Goal: Complete application form: Complete application form

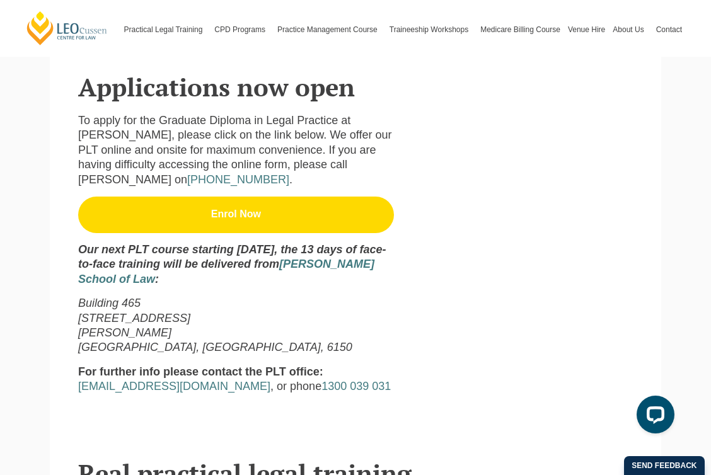
click at [237, 197] on link "Enrol Now" at bounding box center [236, 215] width 316 height 37
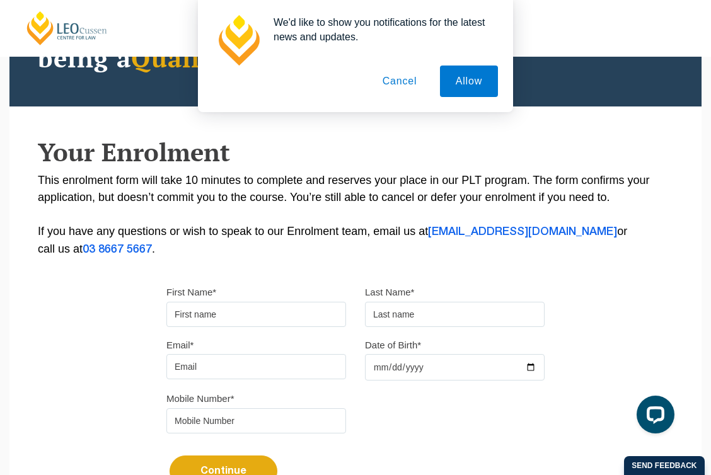
scroll to position [149, 0]
click at [406, 77] on button "Cancel" at bounding box center [400, 82] width 66 height 32
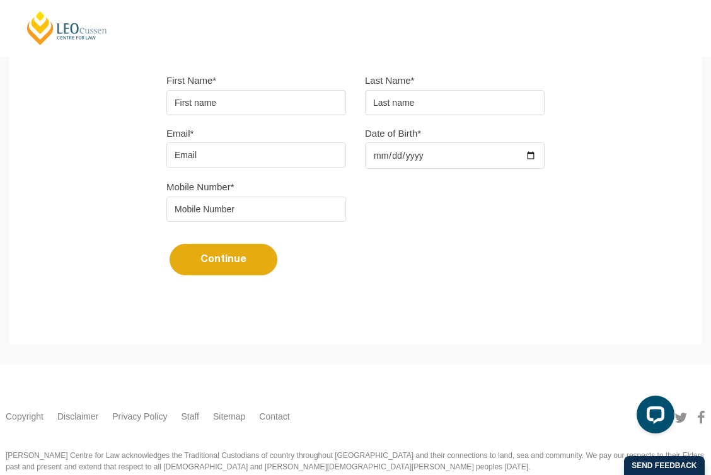
scroll to position [362, 0]
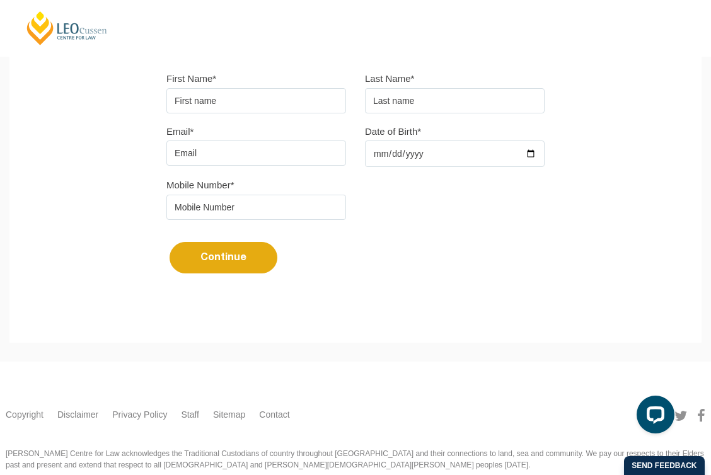
click at [234, 108] on input "First Name*" at bounding box center [256, 100] width 180 height 25
type input "Solome"
type input "Kide"
type input "solomemusa@gmail.com"
click at [532, 159] on input "Date of Birth*" at bounding box center [455, 154] width 180 height 26
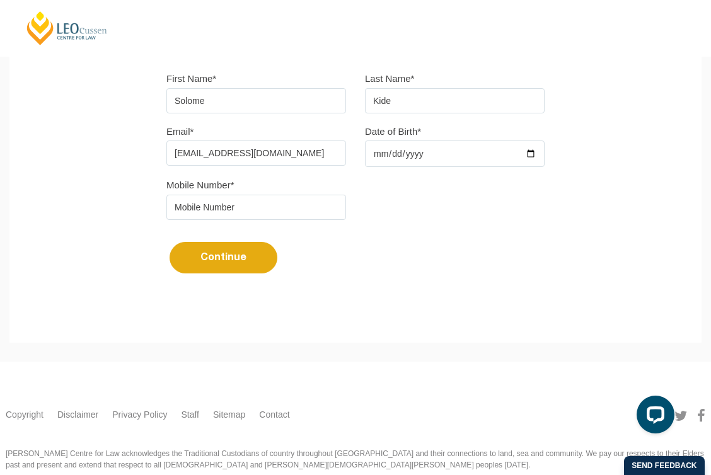
type input "1998-10-06"
click at [272, 211] on input "tel" at bounding box center [256, 207] width 180 height 25
click at [173, 212] on input "413823107" at bounding box center [256, 207] width 180 height 25
type input "0413823107"
click at [215, 256] on button "Continue" at bounding box center [224, 258] width 108 height 32
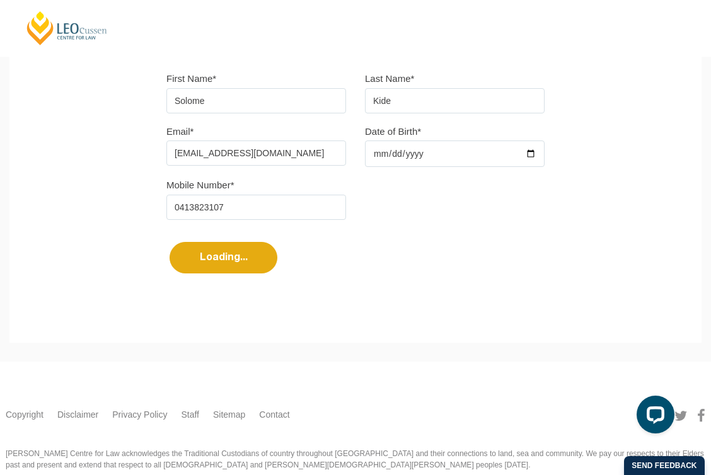
select select
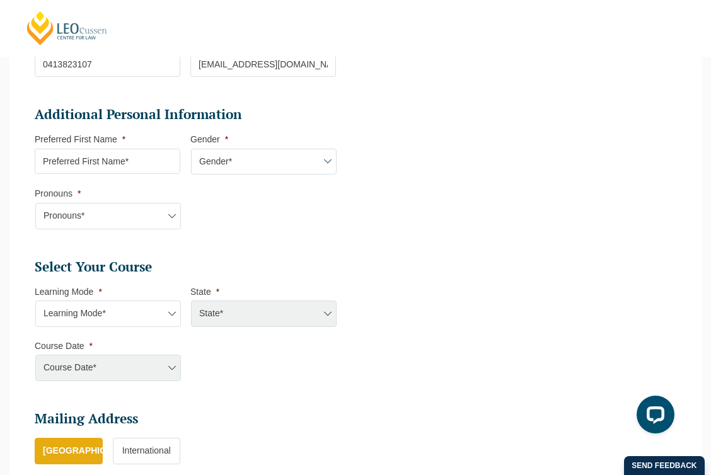
scroll to position [349, 0]
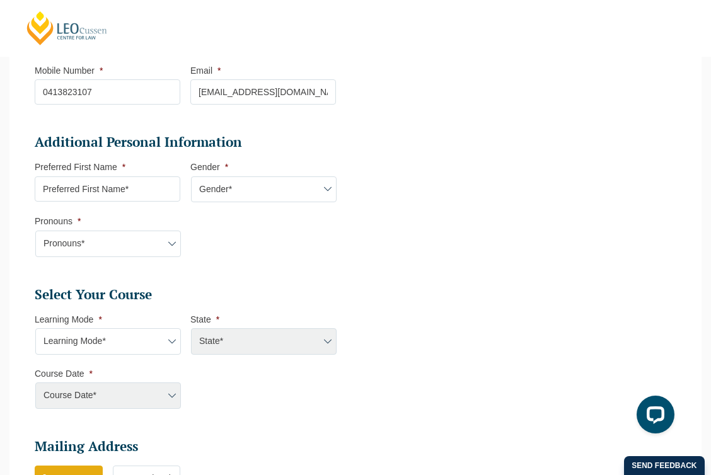
click at [144, 397] on div "Course Date* Maddocks 2024 December 2023 (04-12-2023 to 17-05-2024) May 2023 (2…" at bounding box center [108, 396] width 146 height 26
click at [132, 330] on select "Learning Mode* Online Full Time Learning Online Part Time Learning Blended Full…" at bounding box center [108, 341] width 146 height 26
select select "Blended Full Time Learning"
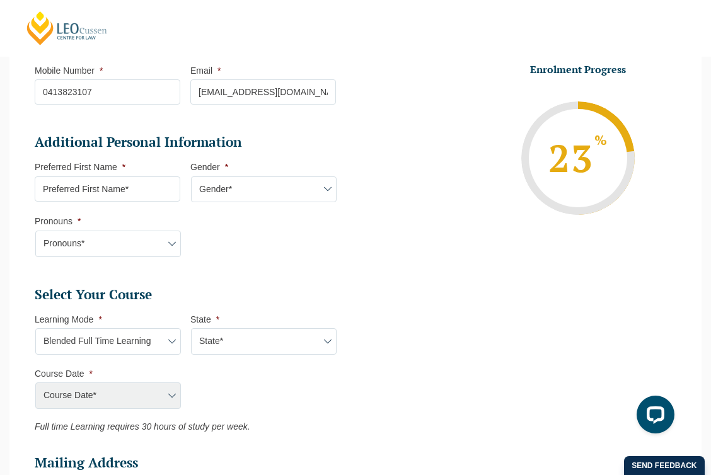
click at [242, 342] on select "State* ACT/NSW QLD SA VIC WA" at bounding box center [264, 341] width 146 height 26
select select "WA"
click at [149, 400] on select "Course Date* January 2026 (27-Jan-2026 to 12-Jun-2026) August 2026 (03-Aug-2026…" at bounding box center [108, 396] width 146 height 26
select select "January 2026 (27-Jan-2026 to 12-Jun-2026)"
type input "Intake 01 January 2026 FT"
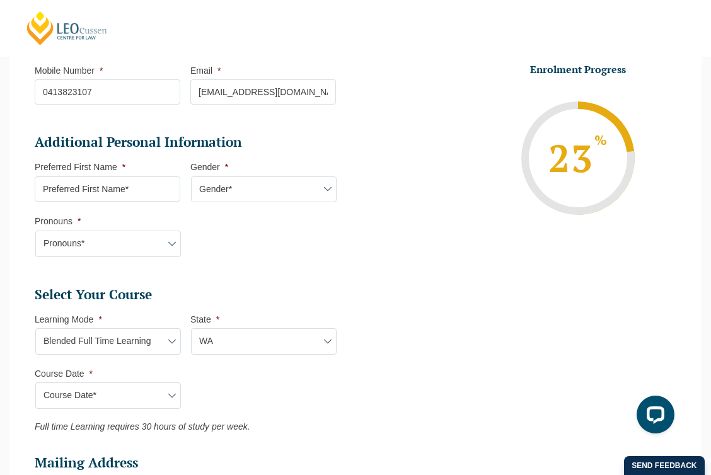
type input "Practical Legal Training (WA)"
select select "WA PLT (JAN) 2026 Full Time Blended"
click at [149, 337] on select "Learning Mode* Online Full Time Learning Online Part Time Learning Blended Full…" at bounding box center [108, 341] width 146 height 26
select select "Online Full Time Learning"
select select
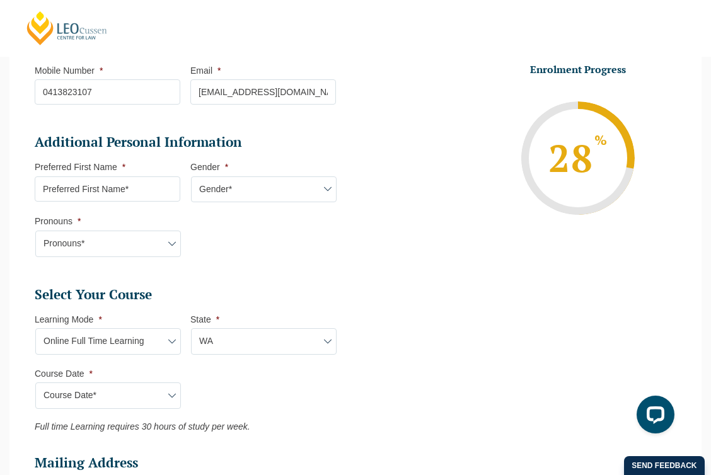
select select
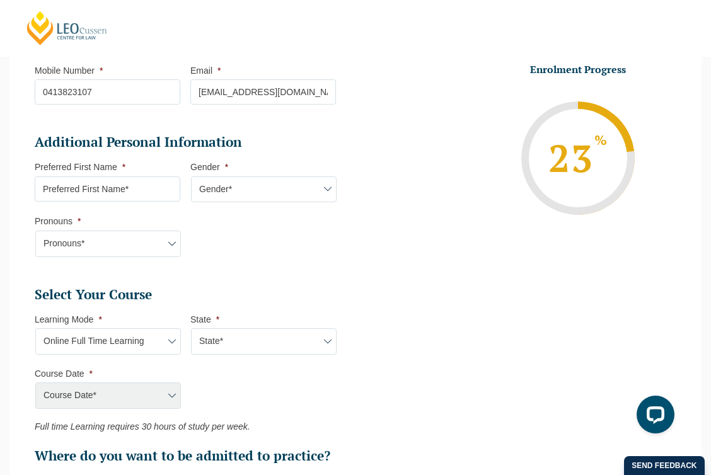
click at [148, 401] on div "Course Date* January 2026 (27-Jan-2026 to 12-Jun-2026) August 2026 (03-Aug-2026…" at bounding box center [108, 396] width 146 height 26
click at [145, 390] on div "Course Date* January 2026 (27-Jan-2026 to 12-Jun-2026) August 2026 (03-Aug-2026…" at bounding box center [108, 396] width 146 height 26
click at [191, 405] on ul "Select Your Course This field is hidden when viewing the form Only for Flinder …" at bounding box center [190, 375] width 311 height 179
click at [157, 398] on div "Course Date* January 2026 (27-Jan-2026 to 12-Jun-2026) August 2026 (03-Aug-2026…" at bounding box center [108, 396] width 146 height 26
click at [132, 344] on select "Learning Mode* Online Full Time Learning Online Part Time Learning Blended Full…" at bounding box center [108, 341] width 146 height 26
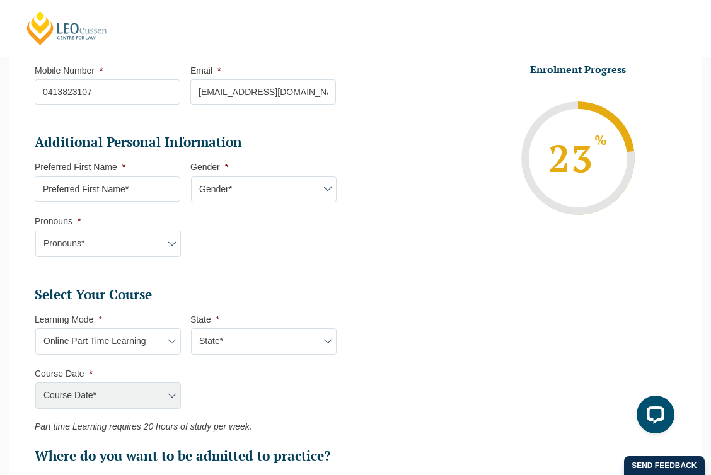
click at [147, 381] on li "Course Date * Course Date* January 2026 (27-Jan-2026 to 12-Jun-2026) August 202…" at bounding box center [113, 388] width 156 height 41
click at [156, 394] on div "Course Date* January 2026 (27-Jan-2026 to 12-Jun-2026) August 2026 (03-Aug-2026…" at bounding box center [108, 396] width 146 height 26
click at [139, 339] on select "Learning Mode* Online Full Time Learning Online Part Time Learning Blended Full…" at bounding box center [108, 341] width 146 height 26
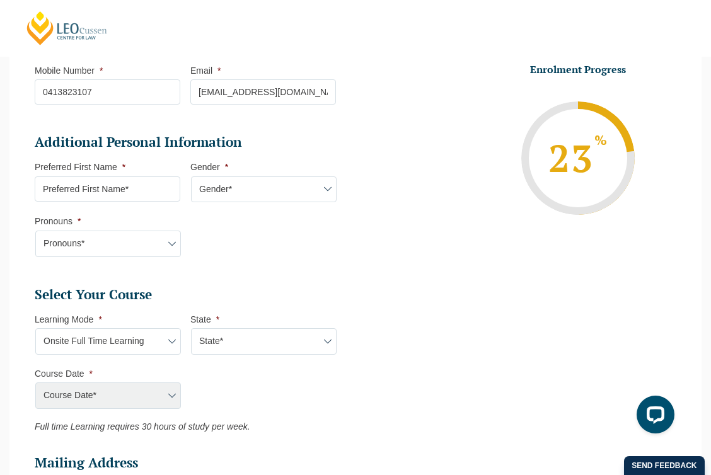
click at [147, 405] on div "Course Date* January 2026 (27-Jan-2026 to 12-Jun-2026) August 2026 (03-Aug-2026…" at bounding box center [108, 396] width 146 height 26
click at [142, 392] on div "Course Date* January 2026 (27-Jan-2026 to 12-Jun-2026) August 2026 (03-Aug-2026…" at bounding box center [108, 396] width 146 height 26
click at [190, 407] on ul "Select Your Course This field is hidden when viewing the form Only for Flinder …" at bounding box center [190, 359] width 311 height 146
click at [170, 407] on div "Course Date* January 2026 (27-Jan-2026 to 12-Jun-2026) August 2026 (03-Aug-2026…" at bounding box center [108, 396] width 146 height 26
click at [163, 345] on select "Learning Mode* Online Full Time Learning Online Part Time Learning Blended Full…" at bounding box center [108, 341] width 146 height 26
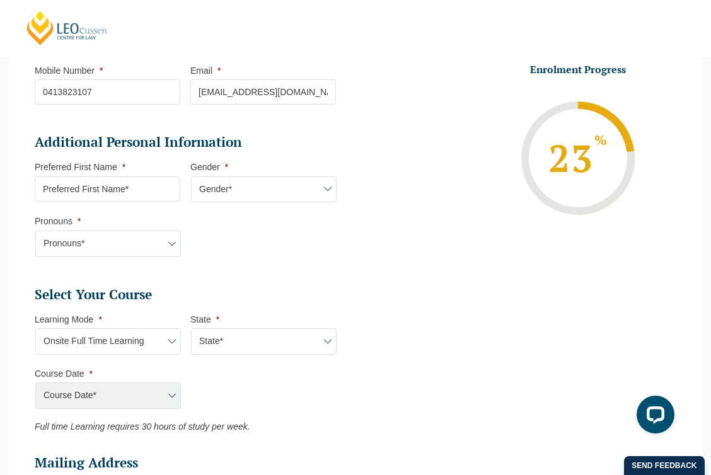
click at [229, 347] on select "State* VIC" at bounding box center [264, 341] width 146 height 26
click at [141, 343] on select "Learning Mode* Online Full Time Learning Online Part Time Learning Blended Full…" at bounding box center [108, 341] width 146 height 26
select select "Blended Part Time Learning"
click at [218, 340] on select "State* ACT/NSW QLD VIC WA" at bounding box center [264, 341] width 146 height 26
select select "WA"
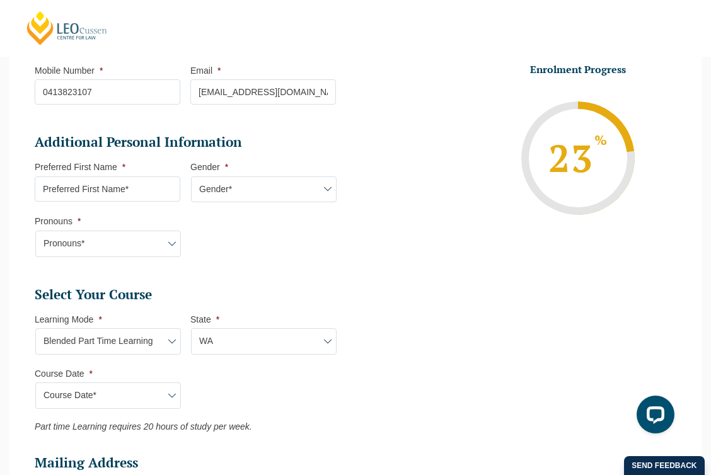
click at [142, 398] on select "Course Date* March 2026 (30-Mar-2026 to 23-Oct-2026)" at bounding box center [108, 396] width 146 height 26
click at [137, 338] on select "Learning Mode* Online Full Time Learning Online Part Time Learning Blended Full…" at bounding box center [108, 341] width 146 height 26
select select "Blended Full Time Learning"
click at [210, 351] on select "State* ACT/NSW QLD SA VIC WA" at bounding box center [264, 341] width 146 height 26
select select "WA"
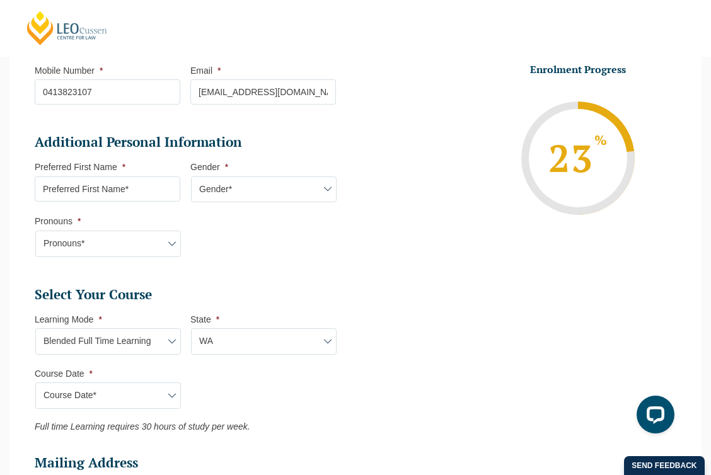
click at [154, 400] on select "Course Date* January 2026 (27-Jan-2026 to 12-Jun-2026) August 2026 (03-Aug-2026…" at bounding box center [108, 396] width 146 height 26
click at [144, 344] on select "Learning Mode* Online Full Time Learning Online Part Time Learning Blended Full…" at bounding box center [108, 341] width 146 height 26
select select "Online Part Time Learning"
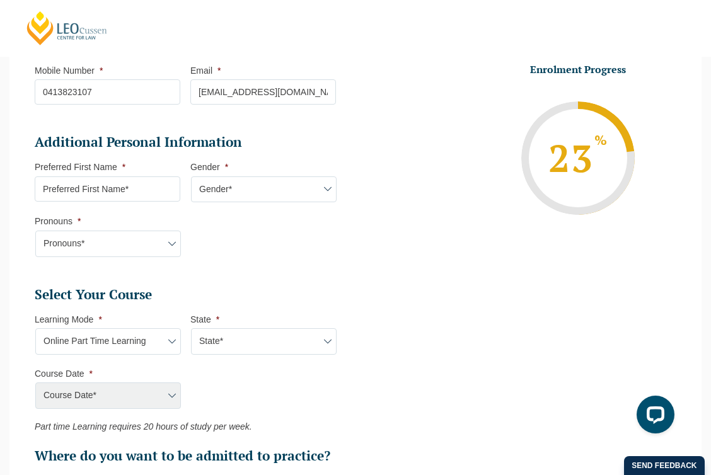
click at [215, 345] on select "State* National (ACT/NSW, VIC, QLD, SA, WA)" at bounding box center [264, 341] width 146 height 26
select select "National (ACT/NSW, VIC, QLD, SA, WA)"
click at [145, 393] on select "Course Date* January 2026 (27-Jan-2026 to 21-Aug-2026) March 2026 (30-Mar-2026 …" at bounding box center [108, 396] width 146 height 26
click at [121, 346] on select "Learning Mode* Online Full Time Learning Online Part Time Learning Blended Full…" at bounding box center [108, 341] width 146 height 26
select select "Online Full Time Learning"
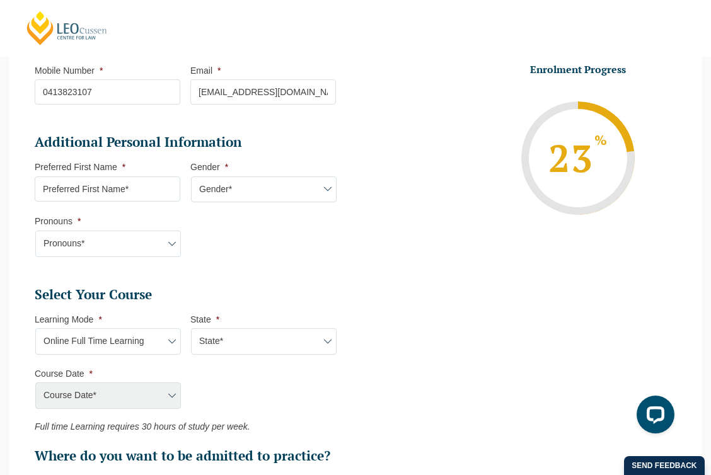
click at [225, 346] on select "State* National (ACT/NSW, VIC, QLD, SA, WA)" at bounding box center [264, 341] width 146 height 26
select select "National (ACT/NSW, VIC, QLD, SA, WA)"
click at [130, 397] on select "Course Date* December 2025 (08-Dec-2025 to 16-May-2026) January 2026 (27-Jan-20…" at bounding box center [108, 396] width 146 height 26
select select "January 2026 (27-Jan-2026 to 12-Jun-2026)"
type input "Intake 01 January 2026 FT"
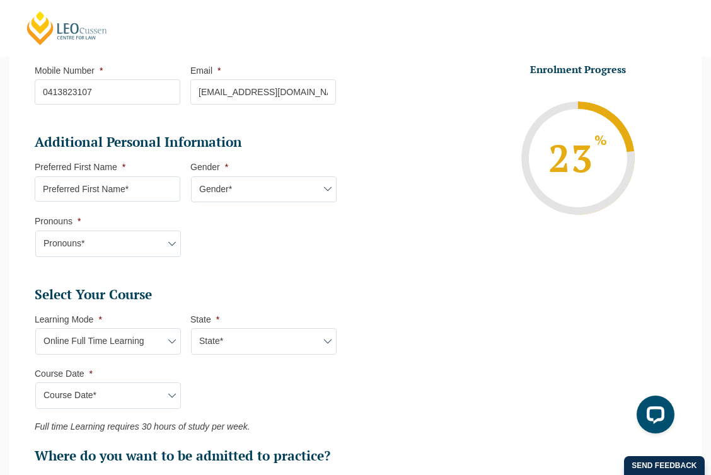
type input "Practical Legal Training (NAT)"
select select "NAT PLT (JAN) 2026 Full Time Online"
click at [148, 395] on select "Course Date* December 2025 (08-Dec-2025 to 16-May-2026) January 2026 (27-Jan-20…" at bounding box center [108, 396] width 146 height 26
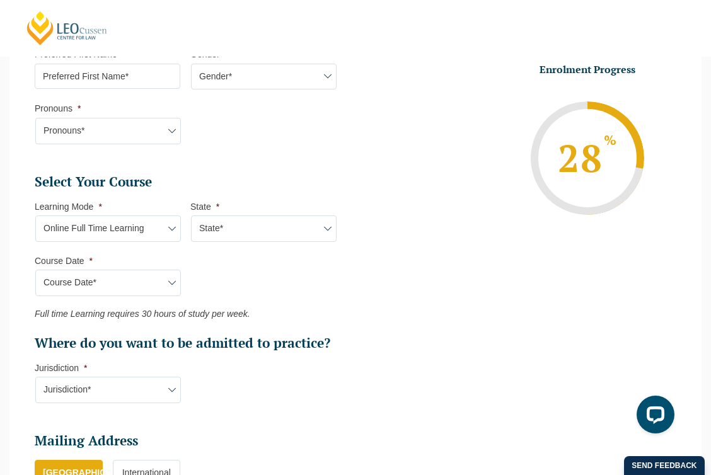
scroll to position [475, 0]
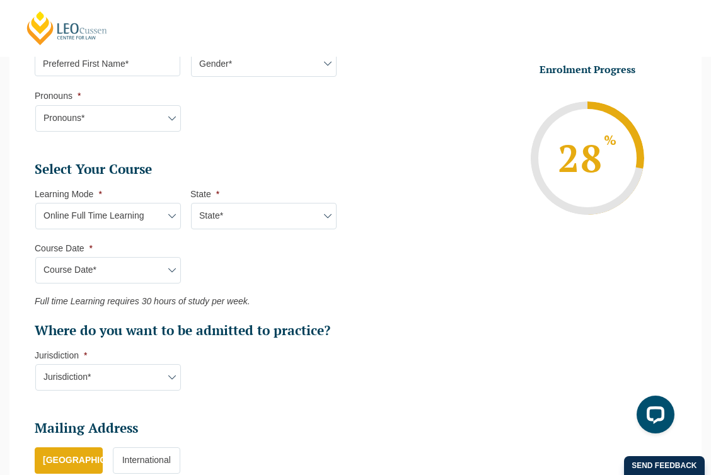
click at [120, 371] on select "Jurisdiction* VIC ACT/NSW SA WA QLD" at bounding box center [108, 377] width 146 height 26
select select "WA"
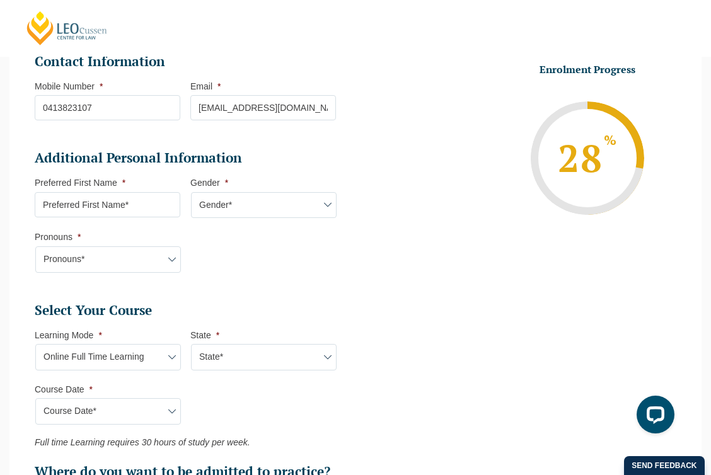
scroll to position [339, 0]
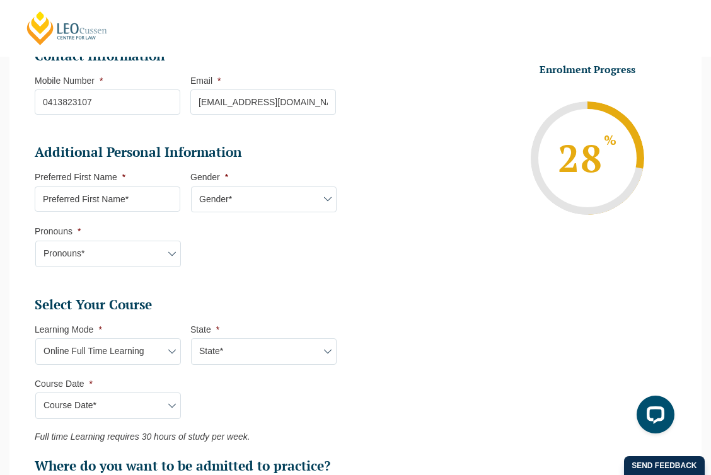
click at [141, 207] on input "Preferred First Name *" at bounding box center [108, 199] width 146 height 25
type input "Solome"
click at [241, 190] on select "Gender* Male Female Nonbinary Intersex Prefer not to disclose Other" at bounding box center [264, 200] width 146 height 26
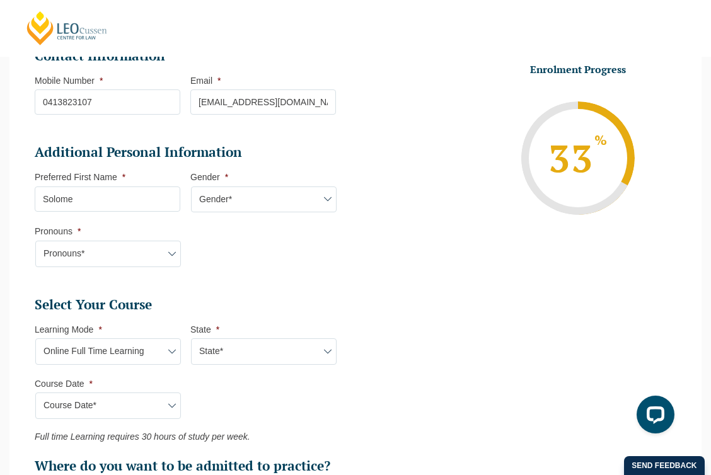
select select "Female"
click at [79, 250] on select "Pronouns* She/Her/Hers He/Him/His They/Them/Theirs Other Prefer not to disclose" at bounding box center [108, 254] width 146 height 26
select select "She/Her/Hers"
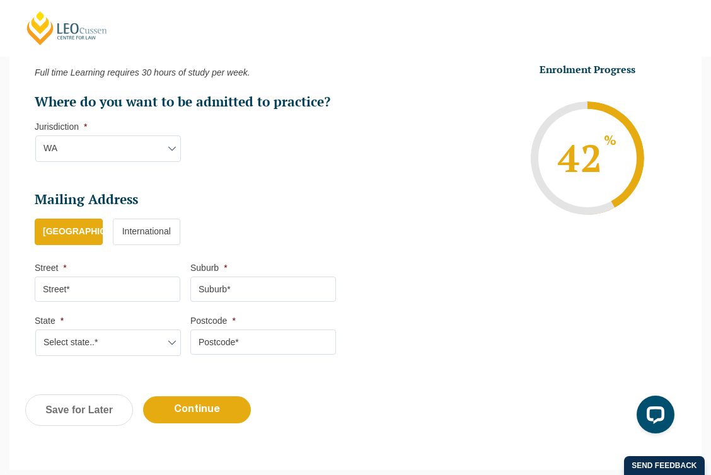
scroll to position [716, 0]
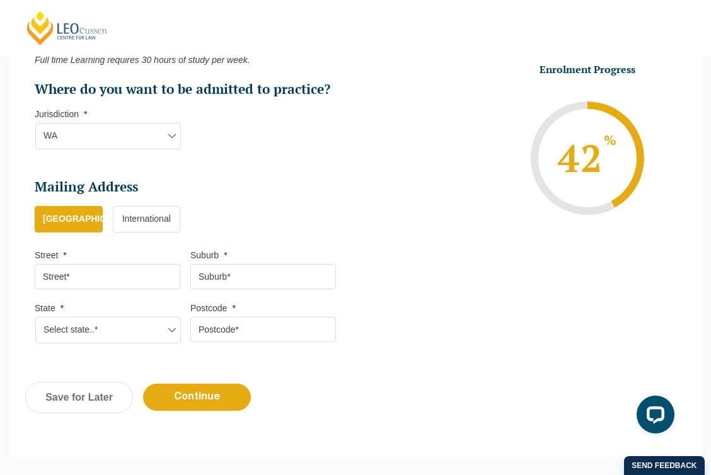
click at [100, 282] on input "Street *" at bounding box center [108, 276] width 146 height 25
type input "4/11 Morley St"
type input "Maddington"
select select "WA"
type input "6109"
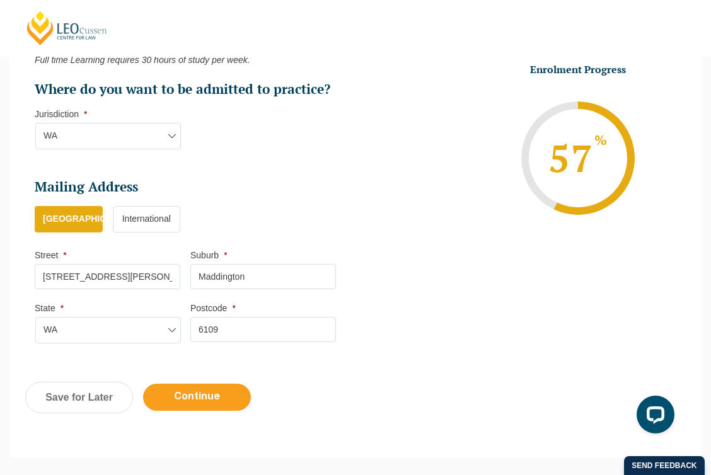
click at [196, 400] on input "Continue" at bounding box center [197, 397] width 108 height 27
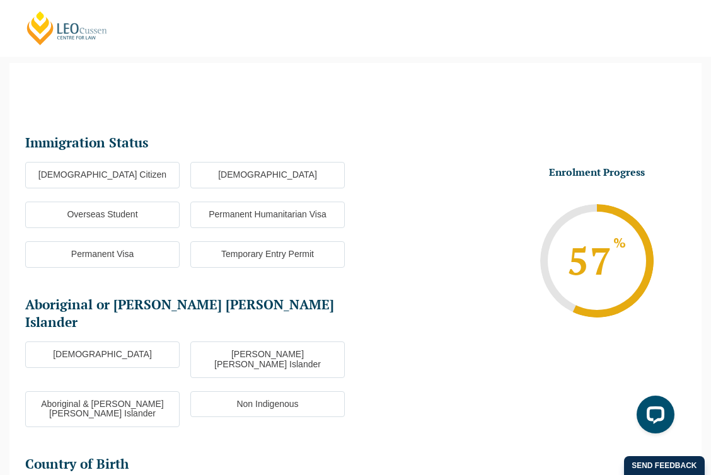
scroll to position [0, 0]
click at [130, 175] on label "Australian Citizen" at bounding box center [102, 175] width 154 height 26
click at [0, 0] on input "Australian Citizen" at bounding box center [0, 0] width 0 height 0
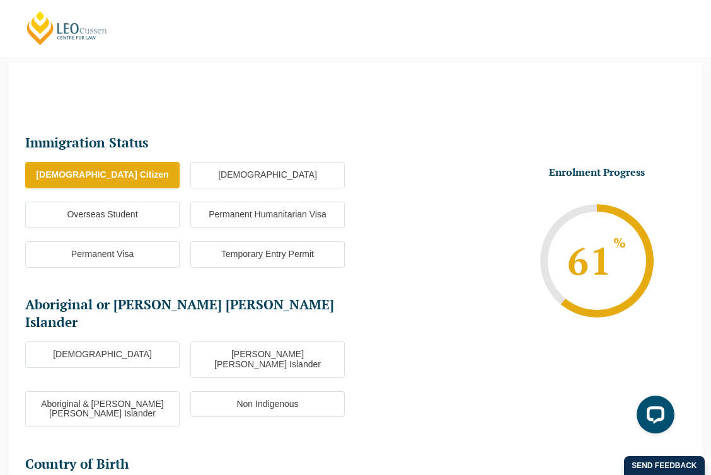
click at [238, 391] on label "Non Indigenous" at bounding box center [267, 404] width 154 height 26
click at [0, 0] on input "Non Indigenous" at bounding box center [0, 0] width 0 height 0
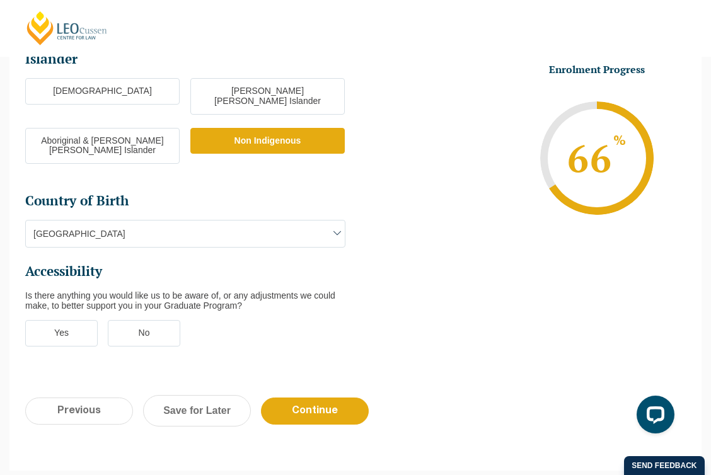
scroll to position [372, 0]
click at [137, 321] on label "No" at bounding box center [144, 334] width 72 height 26
click at [0, 0] on input "No" at bounding box center [0, 0] width 0 height 0
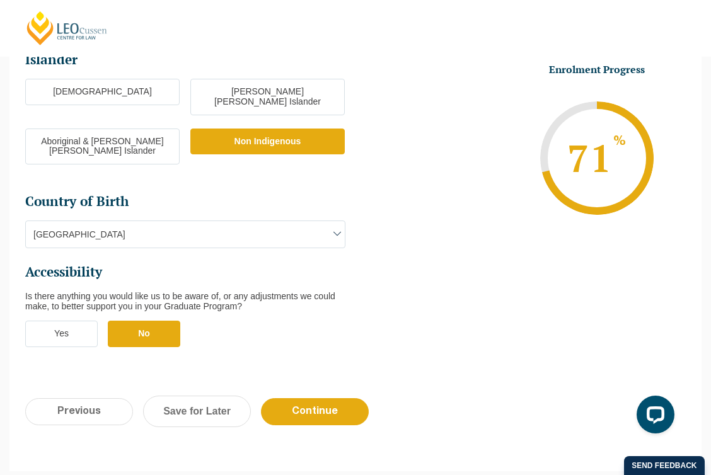
drag, startPoint x: 318, startPoint y: 368, endPoint x: 342, endPoint y: 216, distance: 153.8
click at [342, 216] on div "Immigration Status Immigration Status * Australian Citizen New Zealand Citizen …" at bounding box center [355, 136] width 692 height 634
click at [333, 226] on span at bounding box center [337, 233] width 15 height 15
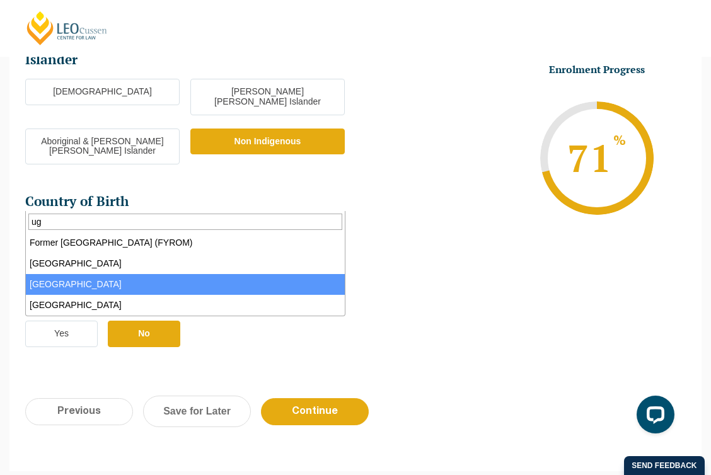
type input "ug"
select select "Uganda 9228"
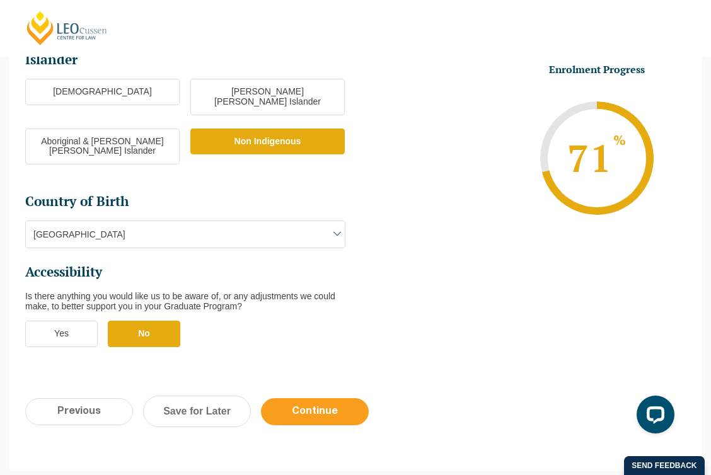
click at [283, 398] on input "Continue" at bounding box center [315, 411] width 108 height 27
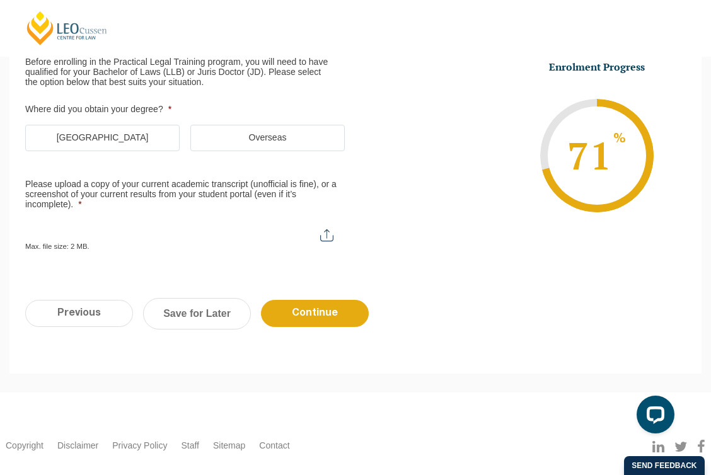
scroll to position [0, 0]
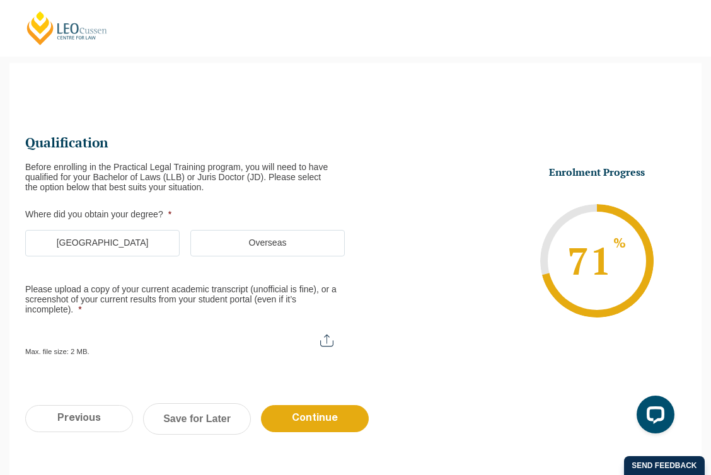
click at [77, 239] on label "Australia" at bounding box center [102, 243] width 154 height 26
click at [0, 0] on input "Australia" at bounding box center [0, 0] width 0 height 0
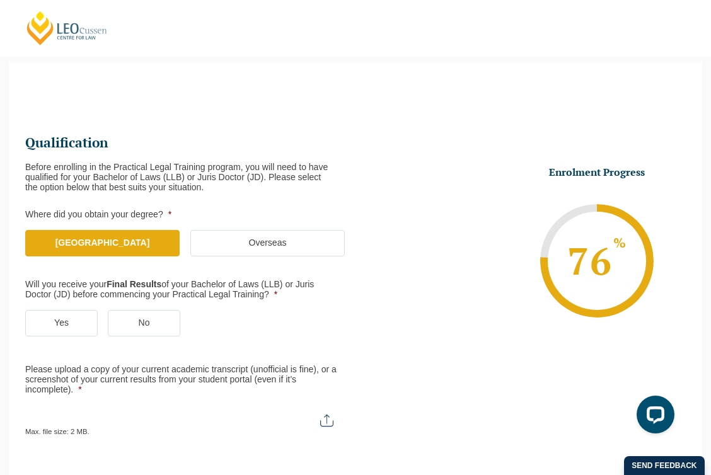
click at [70, 323] on label "Yes" at bounding box center [61, 323] width 72 height 26
click at [0, 0] on input "Yes" at bounding box center [0, 0] width 0 height 0
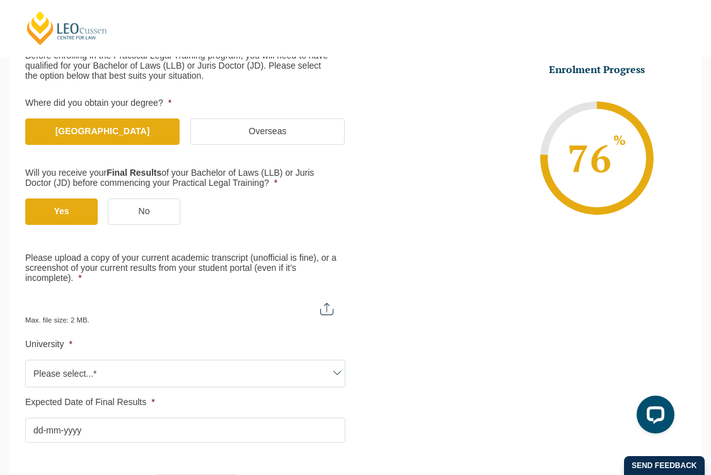
scroll to position [221, 0]
click at [330, 307] on input "Please upload a copy of your current academic transcript (unofficial is fine), …" at bounding box center [185, 303] width 320 height 21
type input "C:\fakepath\USQ_TSRPT (1).pdf"
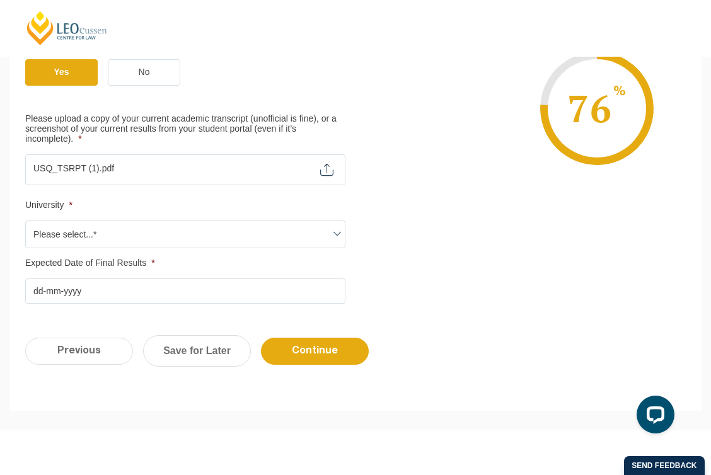
scroll to position [361, 0]
click at [204, 241] on span "Please select...*" at bounding box center [185, 234] width 319 height 26
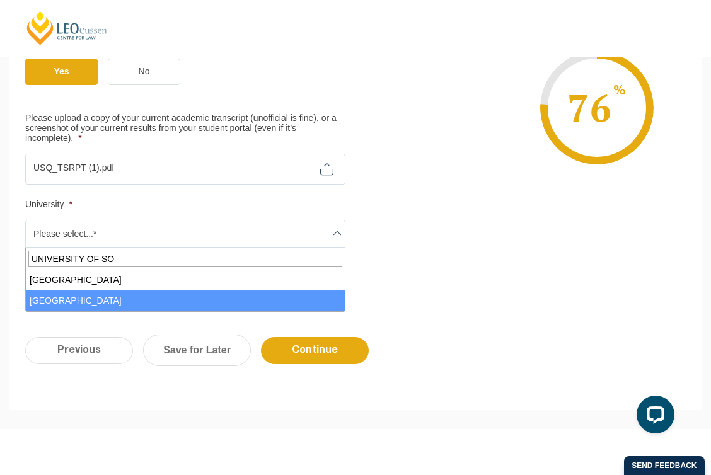
type input "UNIVERSITY OF SO"
select select "University of Southern Queensland"
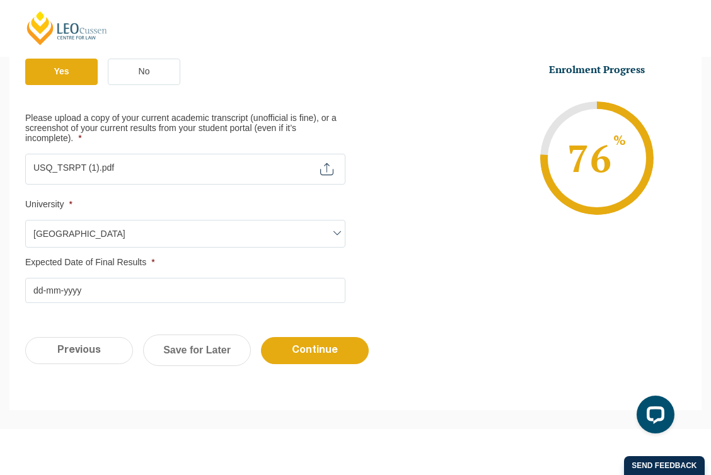
click at [144, 284] on input "Expected Date of Final Results *" at bounding box center [185, 290] width 320 height 25
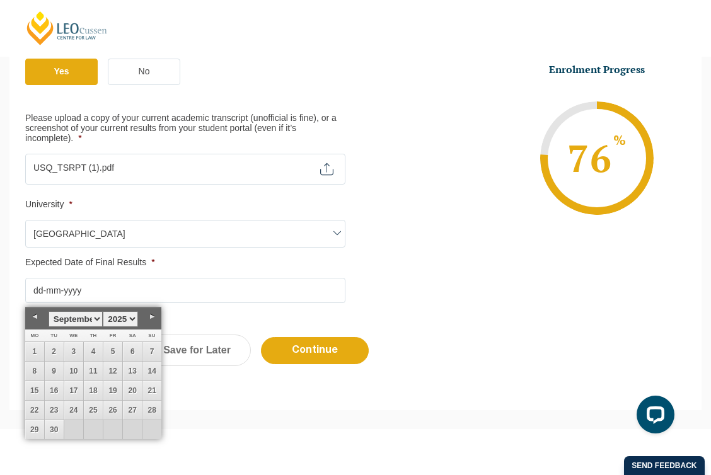
click at [153, 316] on link "Next" at bounding box center [151, 317] width 19 height 19
click at [118, 354] on link "3" at bounding box center [112, 351] width 19 height 19
type input "03-10-2025"
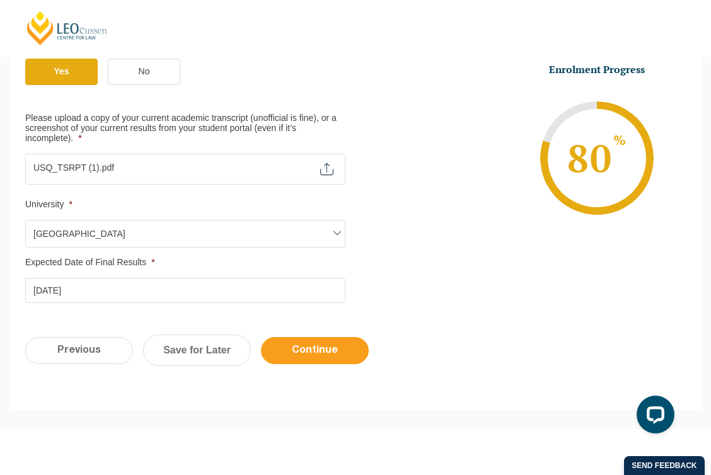
click at [313, 349] on input "Continue" at bounding box center [315, 350] width 108 height 27
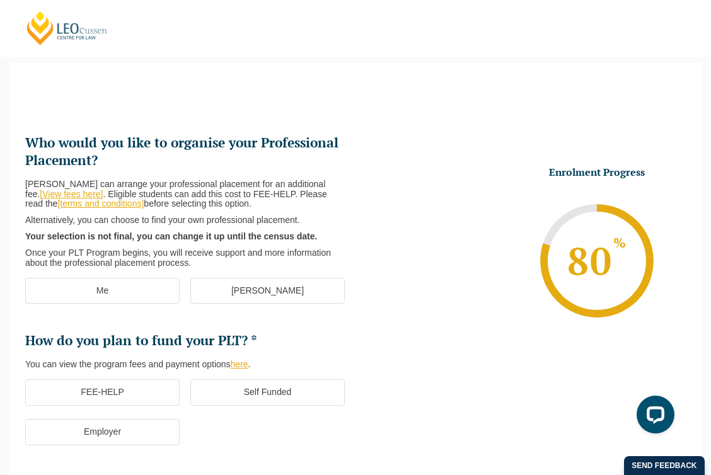
scroll to position [0, 0]
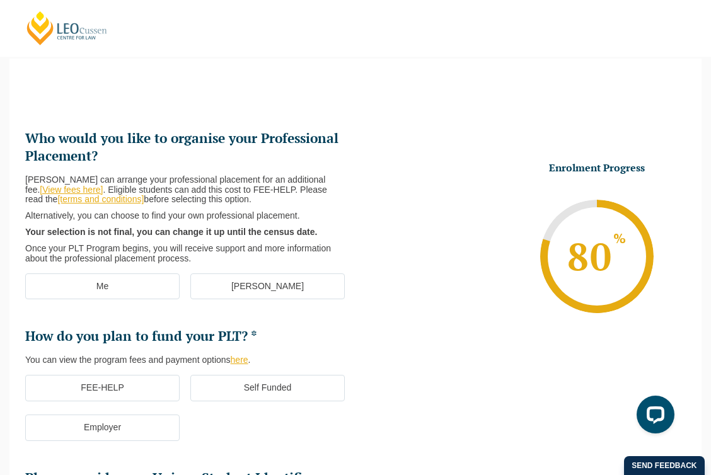
click at [263, 289] on label "[PERSON_NAME]" at bounding box center [267, 287] width 154 height 26
click at [0, 0] on input "[PERSON_NAME]" at bounding box center [0, 0] width 0 height 0
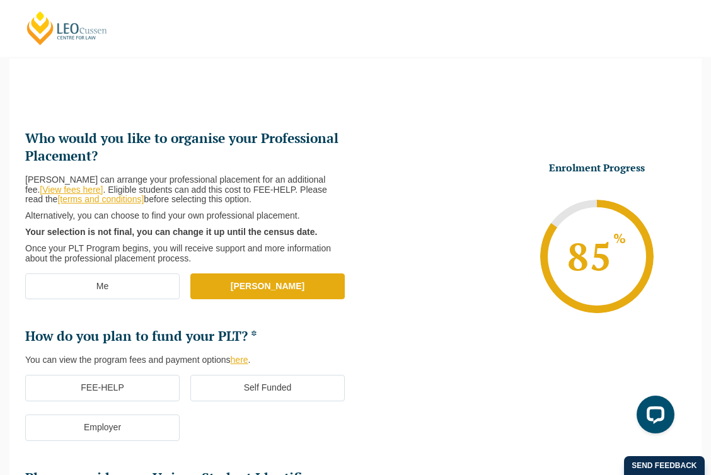
click at [132, 290] on label "Me" at bounding box center [102, 287] width 154 height 26
click at [0, 0] on input "Me" at bounding box center [0, 0] width 0 height 0
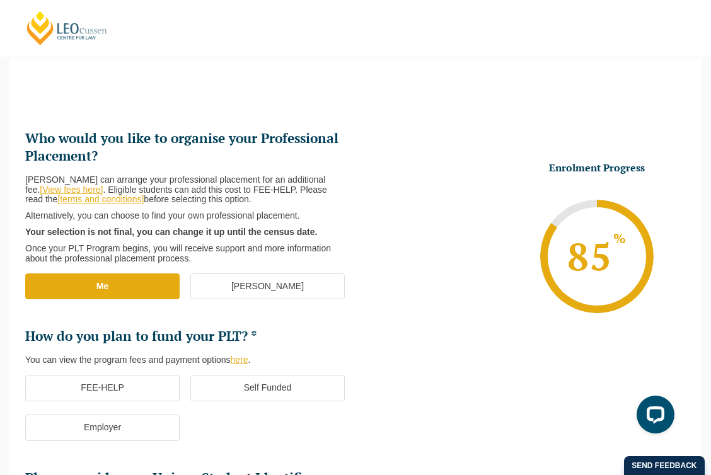
click at [231, 299] on label "[PERSON_NAME]" at bounding box center [267, 287] width 154 height 26
click at [0, 0] on input "[PERSON_NAME]" at bounding box center [0, 0] width 0 height 0
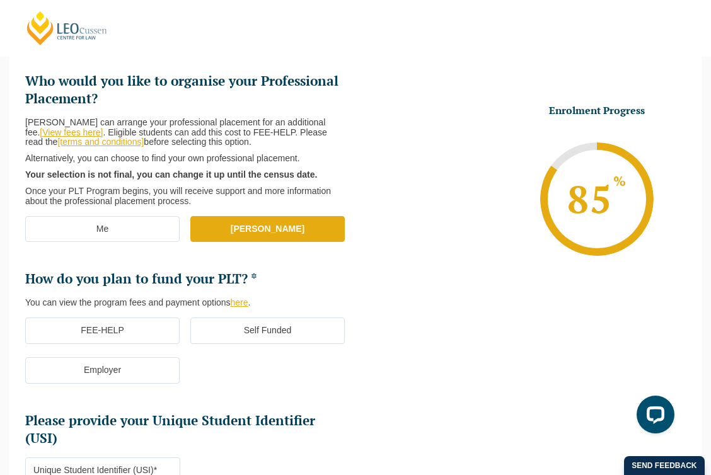
scroll to position [187, 0]
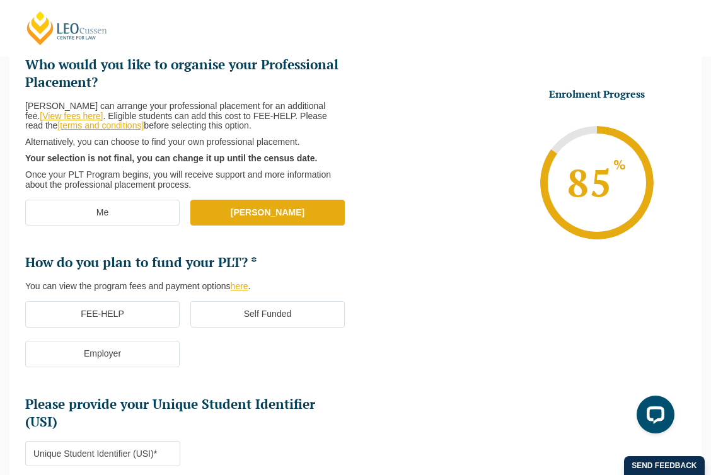
click at [227, 318] on label "Self Funded" at bounding box center [267, 314] width 154 height 26
click at [0, 0] on input "Self Funded" at bounding box center [0, 0] width 0 height 0
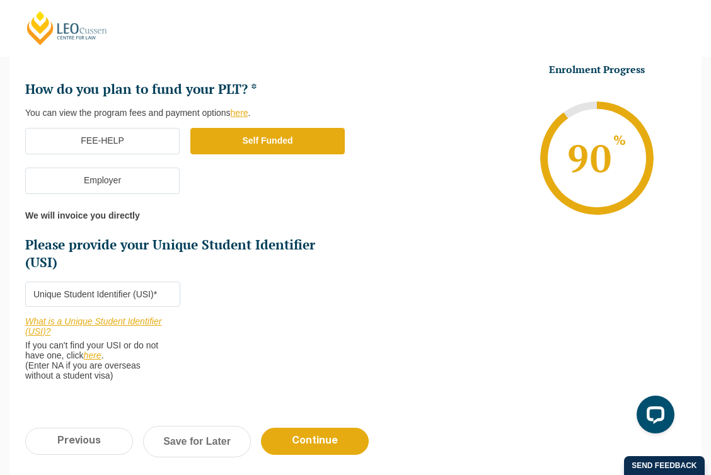
scroll to position [340, 0]
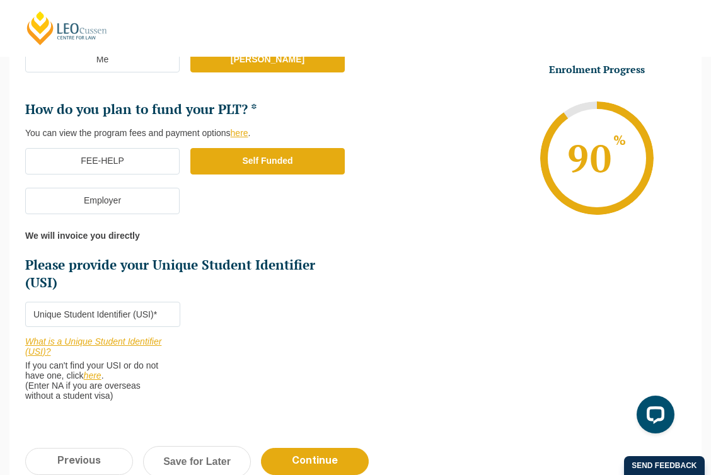
click at [116, 199] on label "Employer" at bounding box center [102, 201] width 154 height 26
click at [0, 0] on input "Employer" at bounding box center [0, 0] width 0 height 0
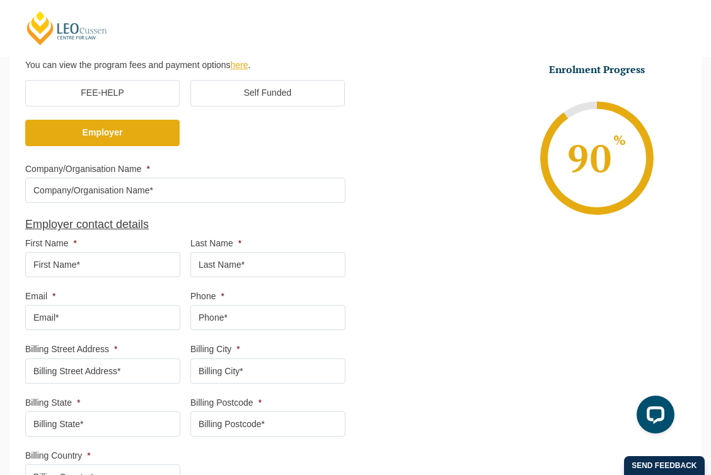
scroll to position [409, 0]
click at [72, 90] on label "FEE-HELP" at bounding box center [102, 92] width 154 height 26
click at [0, 0] on input "FEE-HELP" at bounding box center [0, 0] width 0 height 0
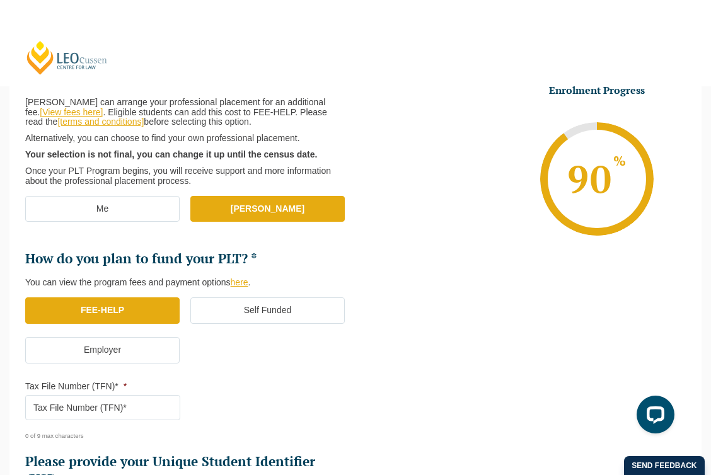
scroll to position [0, 0]
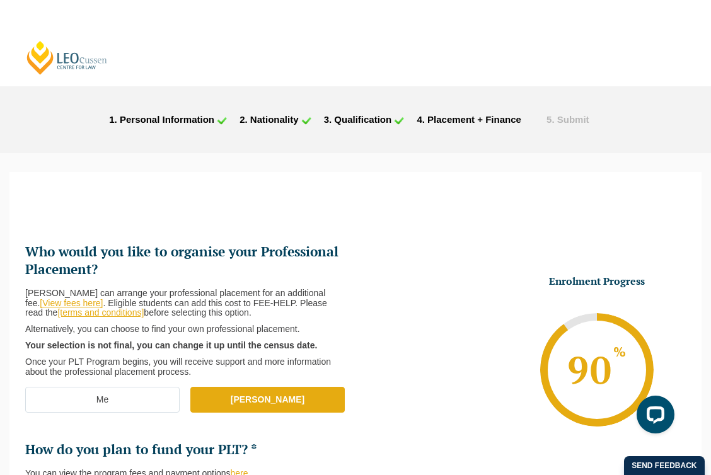
drag, startPoint x: 127, startPoint y: 72, endPoint x: 54, endPoint y: 61, distance: 74.0
click at [54, 61] on header "Leo Cussen Centre for Law Search here Practical Legal Training Our Practical Le…" at bounding box center [355, 43] width 711 height 86
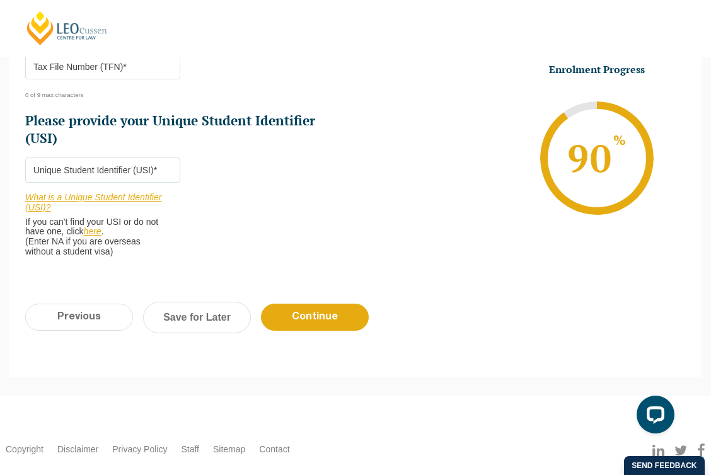
scroll to position [562, 0]
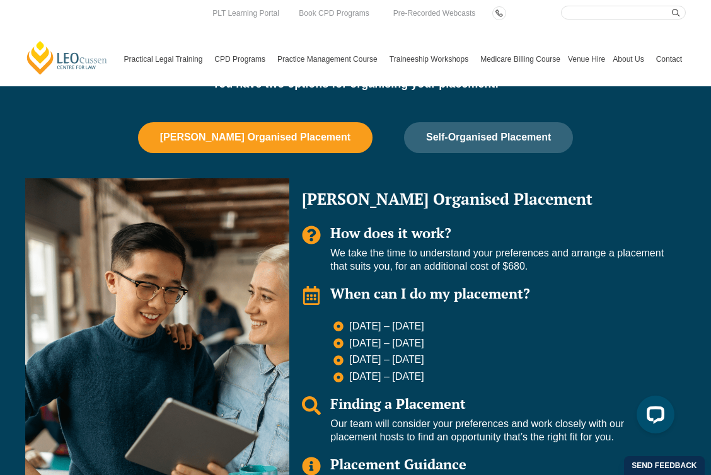
scroll to position [1780, 0]
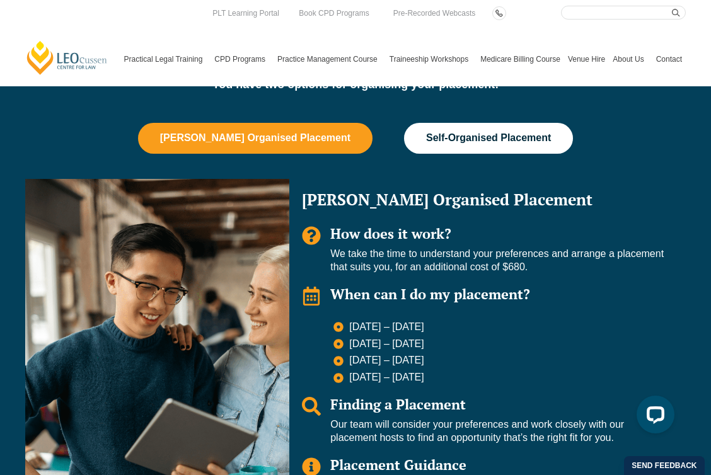
click at [484, 123] on button "Self-Organised Placement" at bounding box center [488, 138] width 169 height 30
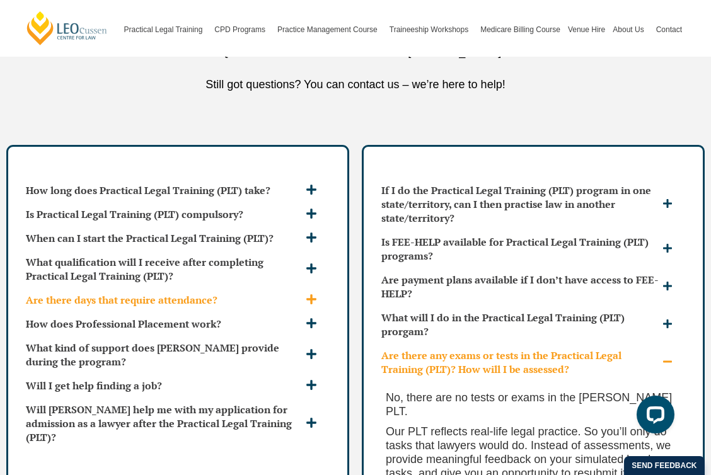
scroll to position [4284, 0]
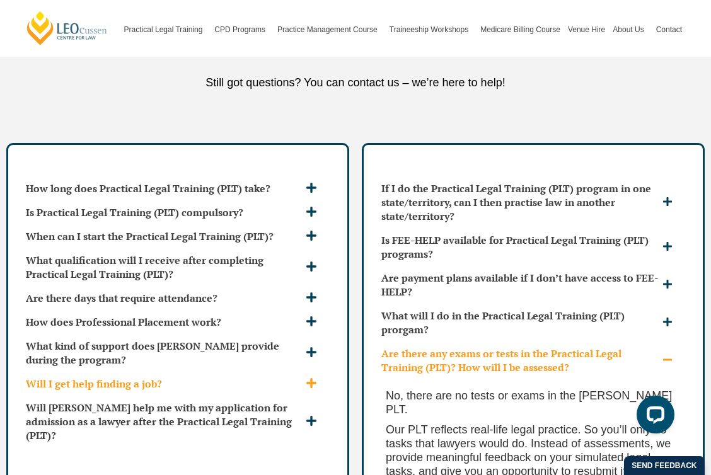
click at [307, 378] on span at bounding box center [313, 384] width 21 height 13
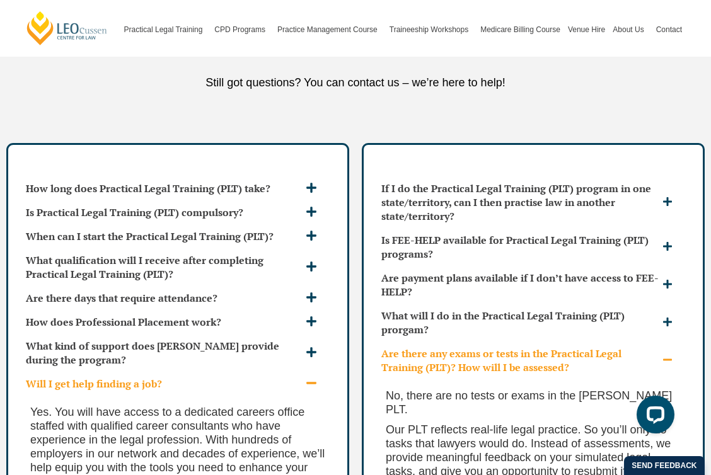
click at [306, 378] on icon at bounding box center [311, 383] width 11 height 11
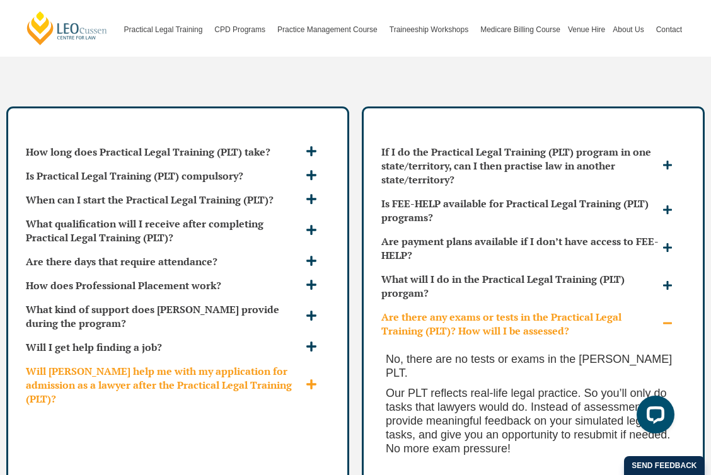
scroll to position [4326, 0]
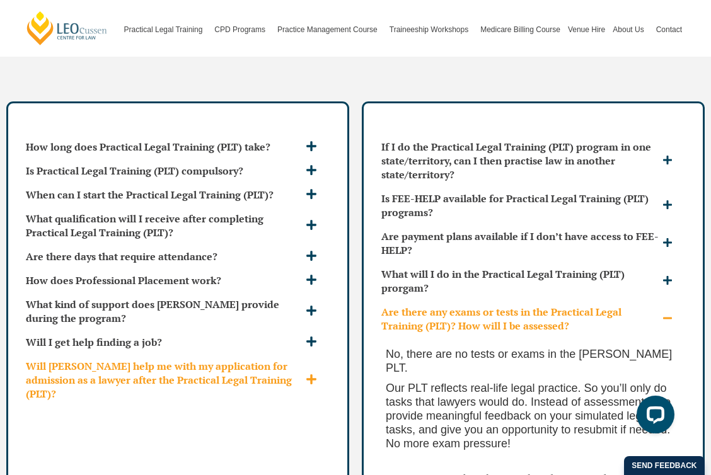
click at [311, 368] on div "Will [PERSON_NAME] help me with my application for admission as a lawyer after …" at bounding box center [178, 380] width 314 height 52
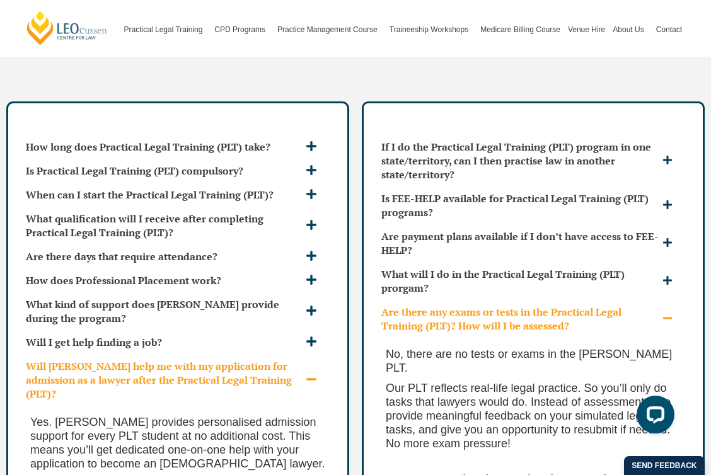
click at [311, 368] on div "Will [PERSON_NAME] help me with my application for admission as a lawyer after …" at bounding box center [178, 380] width 314 height 52
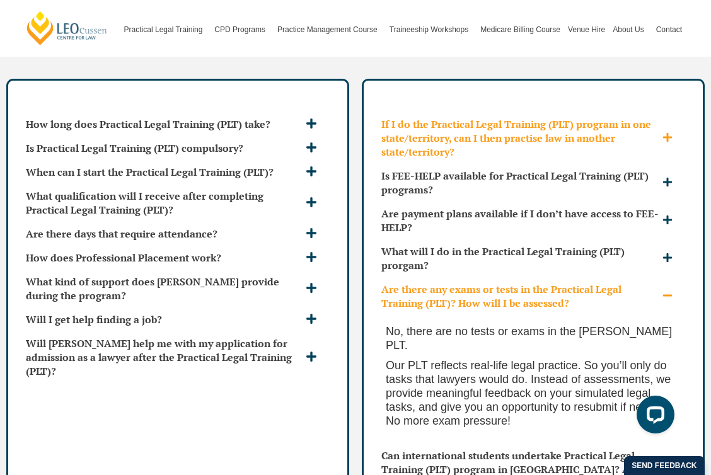
scroll to position [4350, 0]
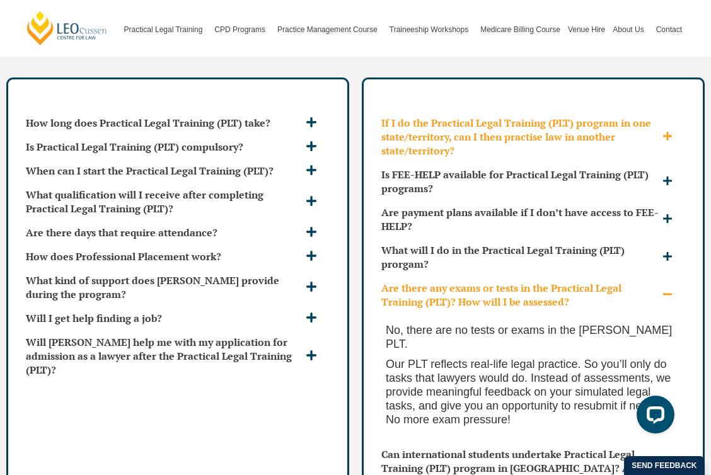
click at [676, 131] on span at bounding box center [669, 137] width 20 height 12
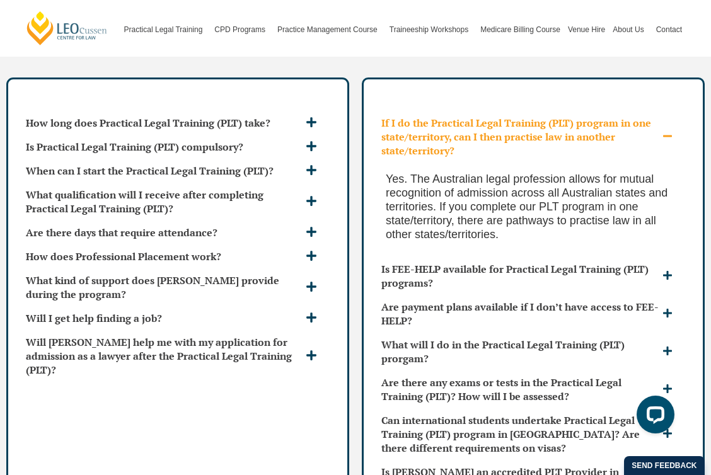
click at [676, 131] on span at bounding box center [669, 137] width 20 height 12
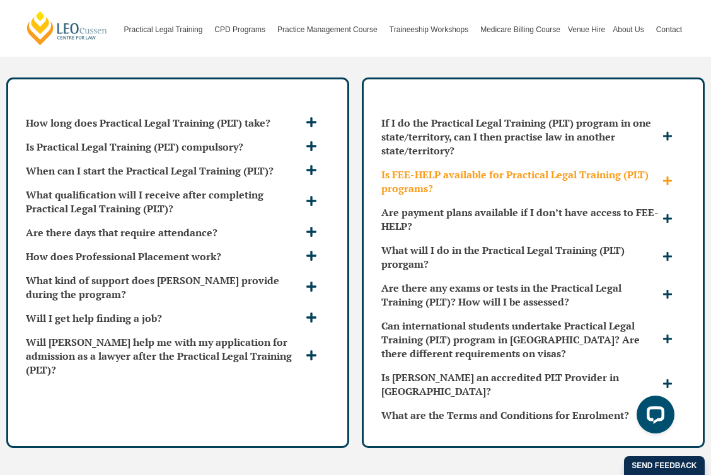
click at [678, 176] on span at bounding box center [669, 182] width 20 height 12
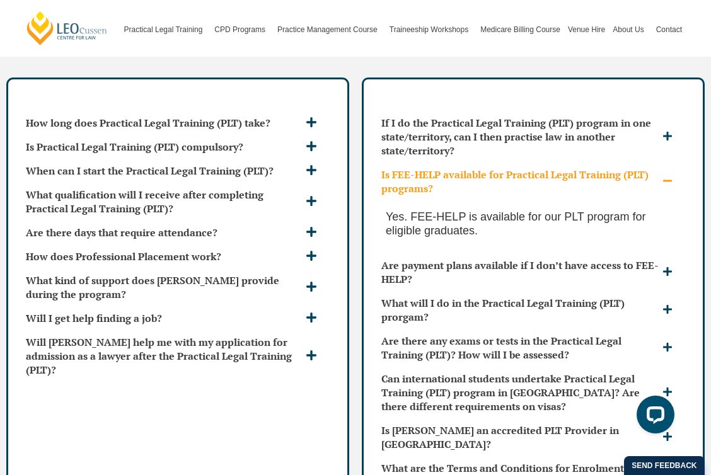
click at [676, 176] on span at bounding box center [669, 182] width 20 height 12
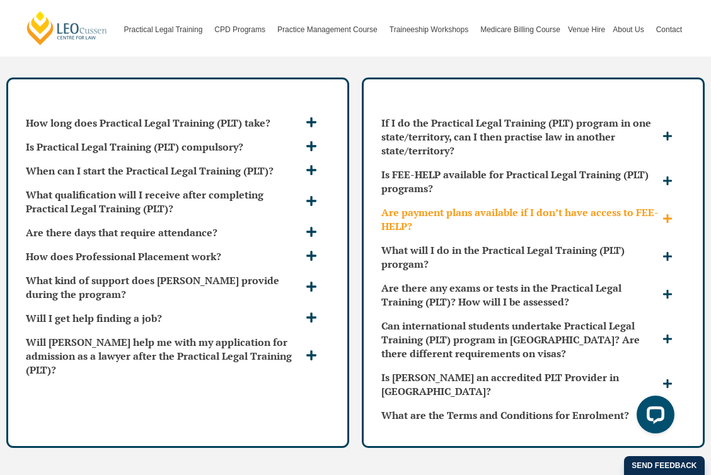
click at [678, 214] on span at bounding box center [669, 220] width 20 height 12
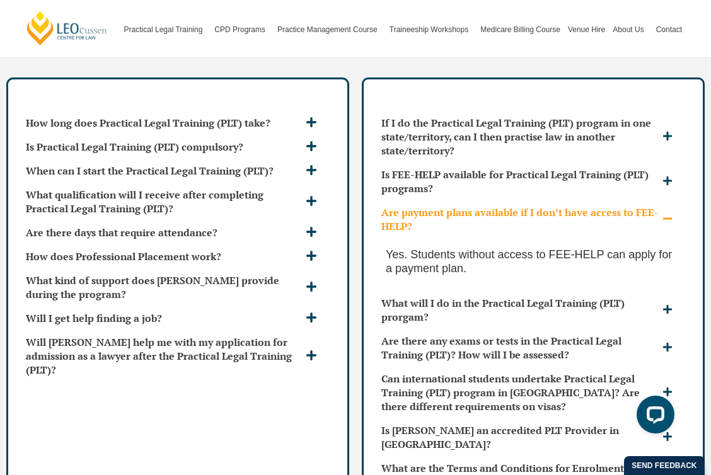
click at [671, 214] on icon at bounding box center [668, 219] width 10 height 10
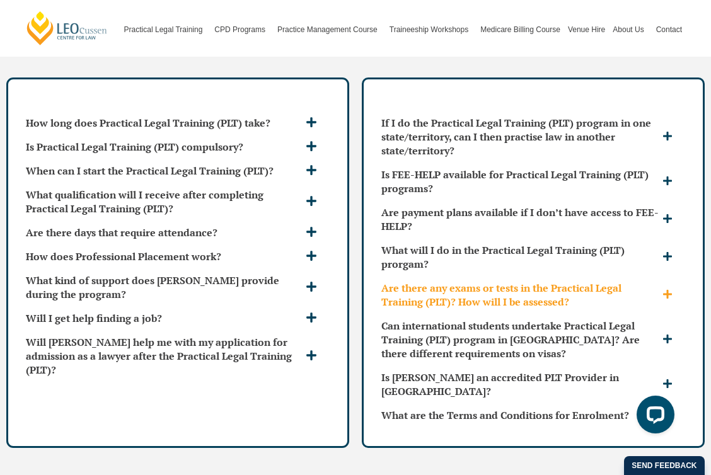
click at [667, 290] on icon at bounding box center [667, 294] width 9 height 9
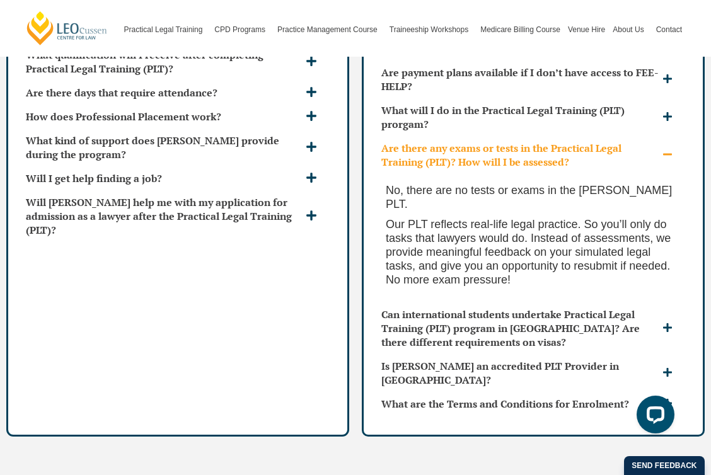
scroll to position [4497, 0]
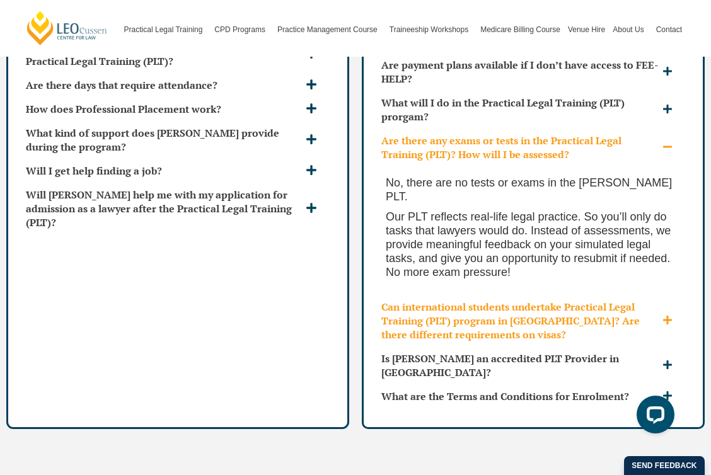
click at [669, 315] on icon at bounding box center [668, 320] width 10 height 10
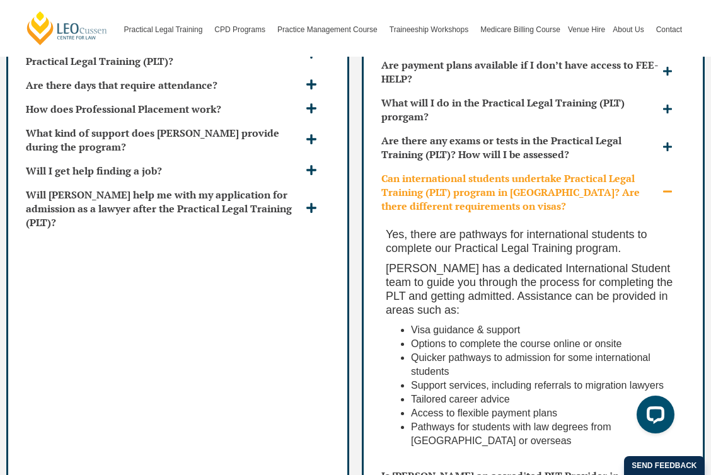
click at [669, 187] on icon at bounding box center [668, 192] width 10 height 10
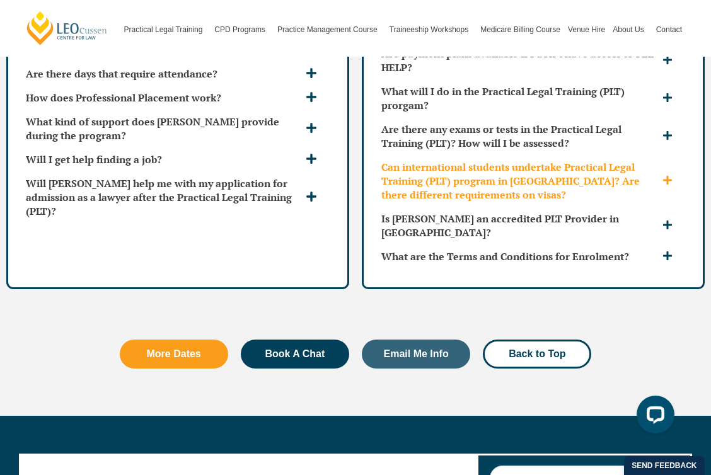
scroll to position [4510, 0]
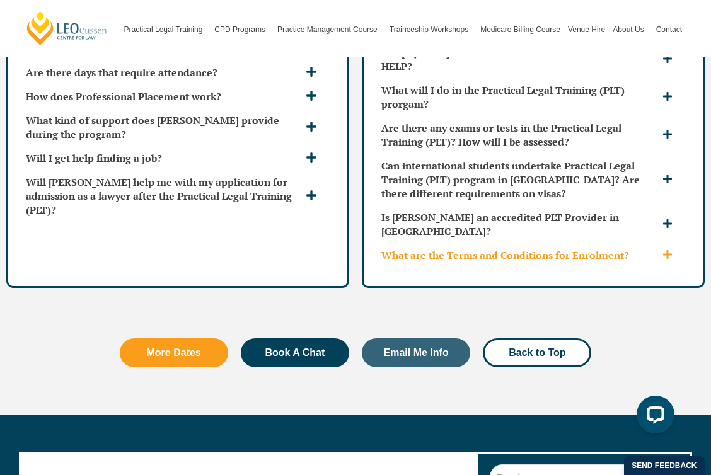
click at [665, 243] on div "What are the Terms and Conditions for Enrolment?" at bounding box center [533, 255] width 314 height 24
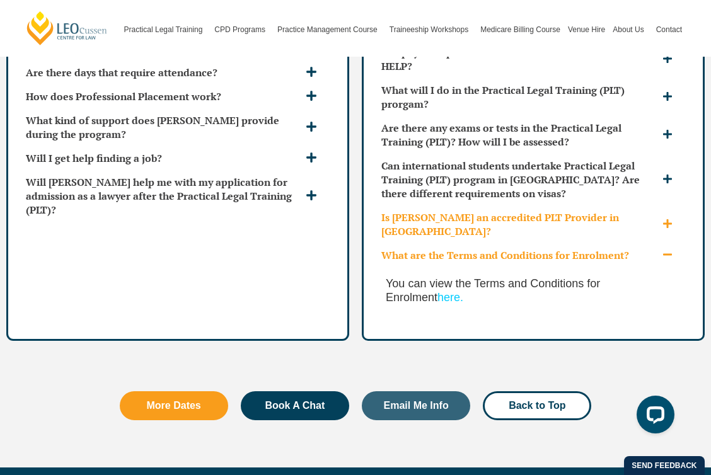
click at [666, 219] on icon at bounding box center [667, 223] width 9 height 9
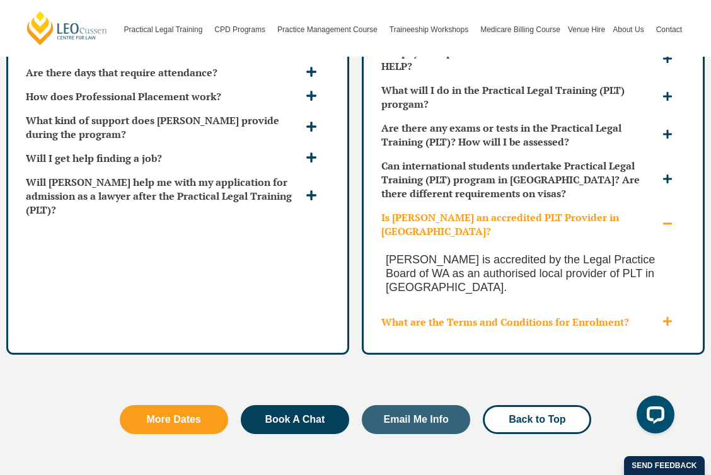
click at [667, 310] on div "What are the Terms and Conditions for Enrolment?" at bounding box center [533, 322] width 314 height 24
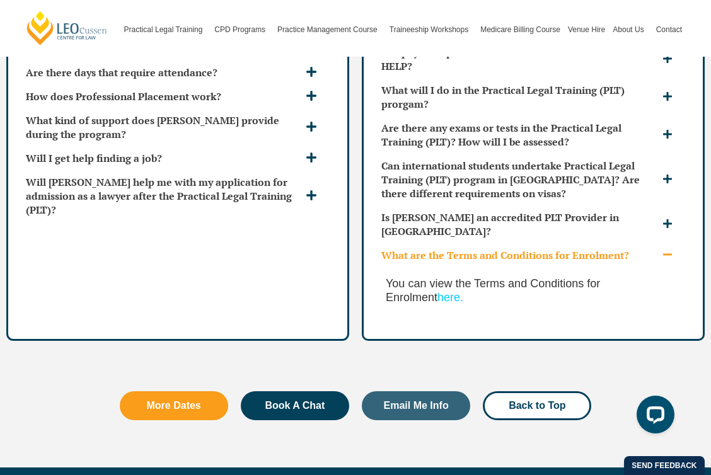
click at [463, 291] on link "here." at bounding box center [450, 297] width 26 height 13
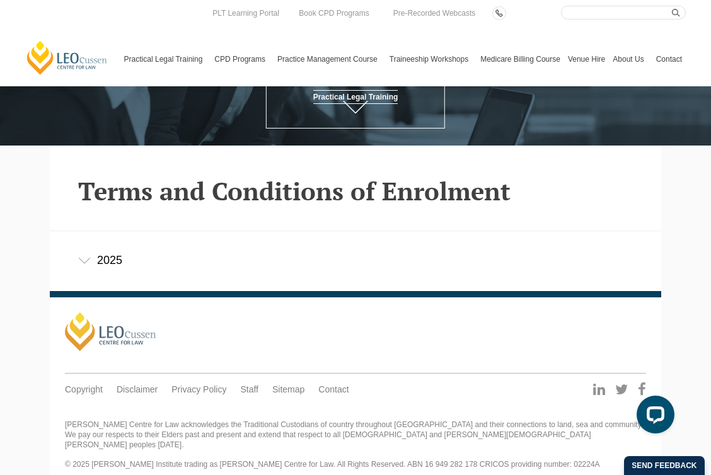
click at [89, 279] on div "2025" at bounding box center [355, 260] width 611 height 59
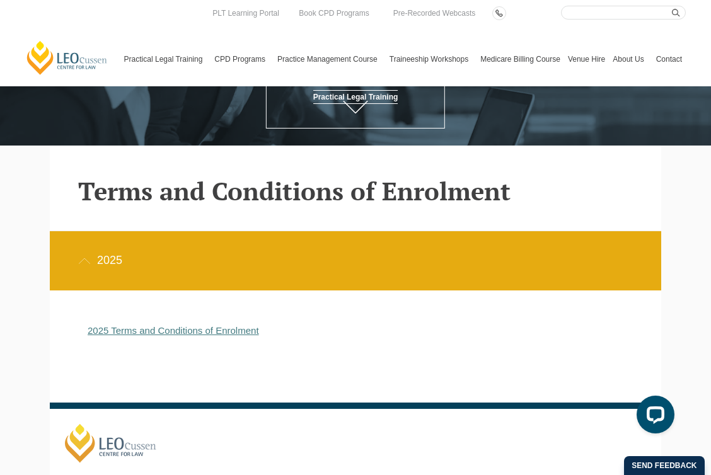
click at [140, 330] on link "2025 Terms and Conditions of Enrolment" at bounding box center [173, 330] width 171 height 11
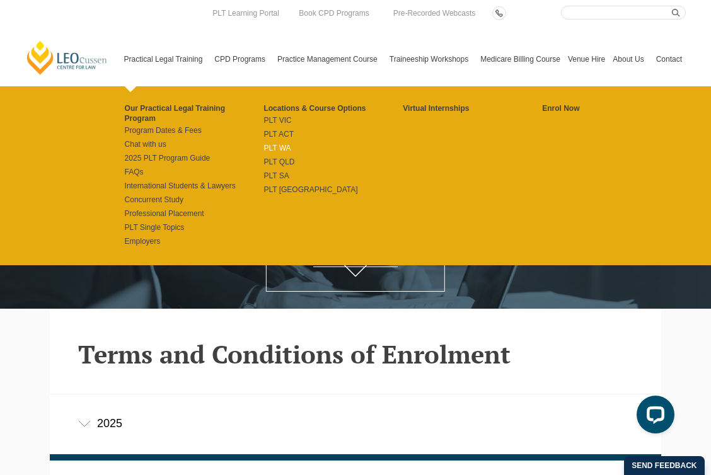
click at [273, 149] on link "PLT WA" at bounding box center [333, 148] width 139 height 10
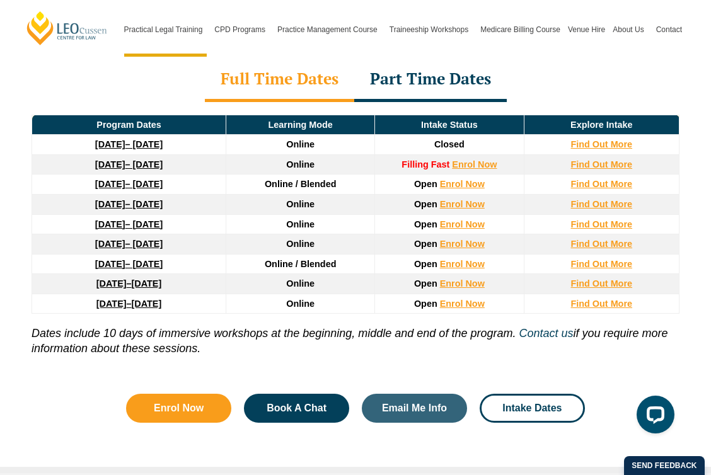
scroll to position [1750, 0]
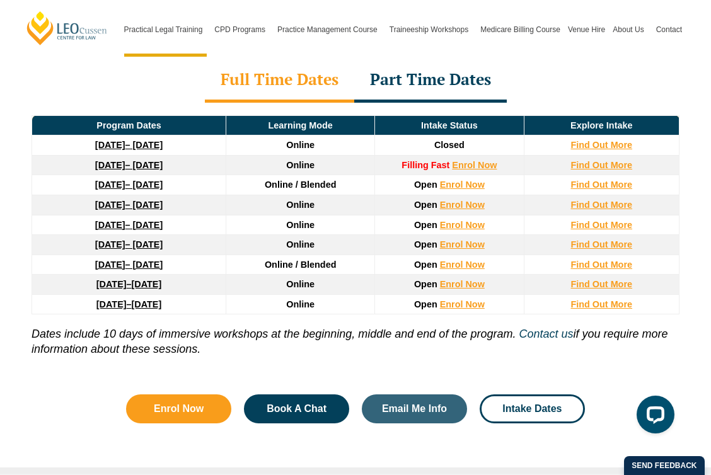
click at [119, 164] on strong "[DATE]" at bounding box center [110, 165] width 30 height 10
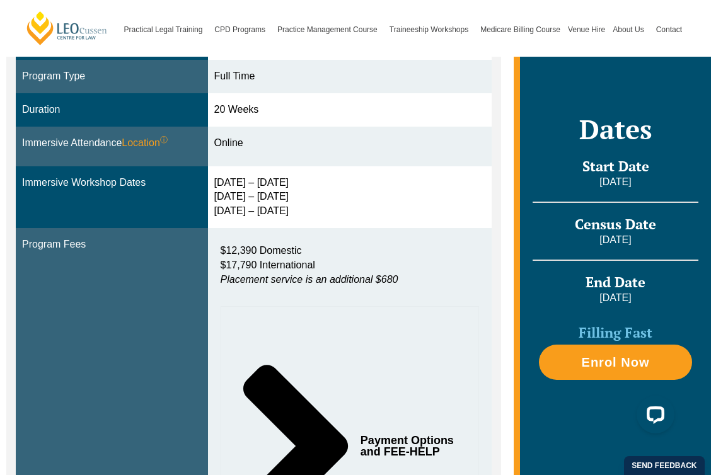
scroll to position [390, 0]
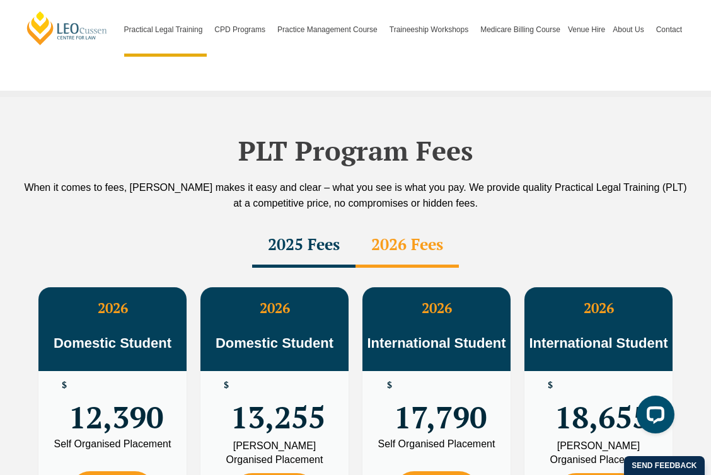
scroll to position [2141, 0]
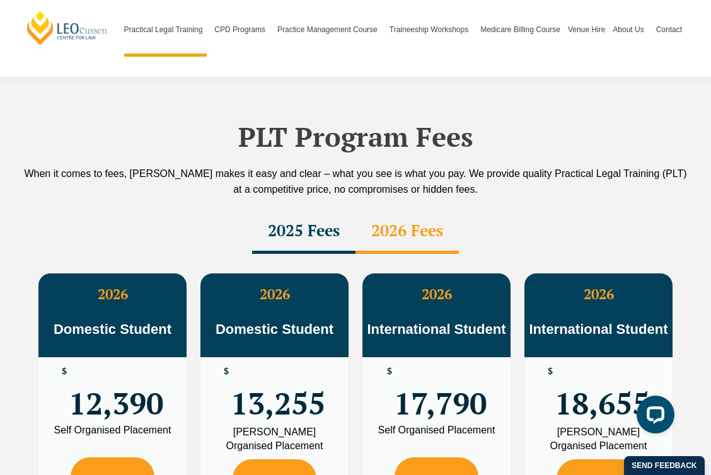
click at [296, 218] on div "2025 Fees" at bounding box center [303, 232] width 103 height 44
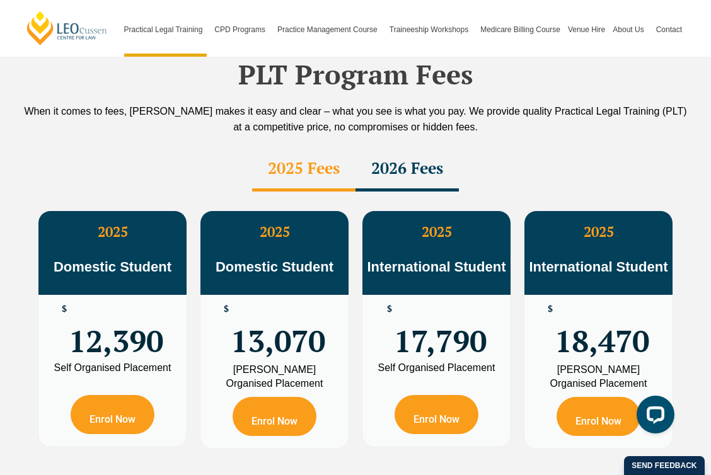
scroll to position [2217, 0]
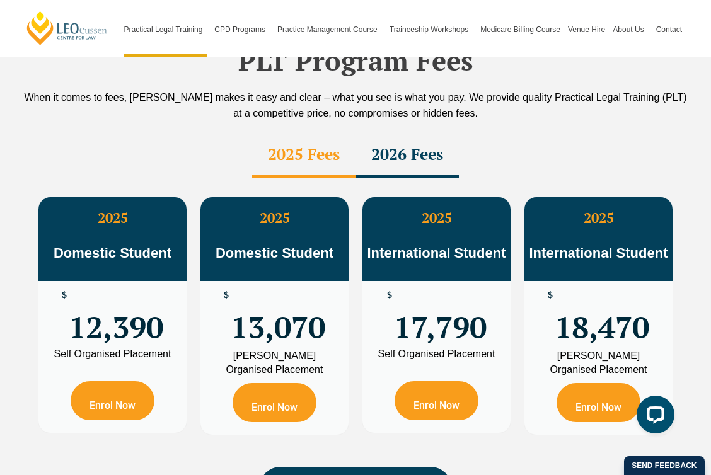
click at [398, 142] on div "2026 Fees" at bounding box center [407, 156] width 103 height 44
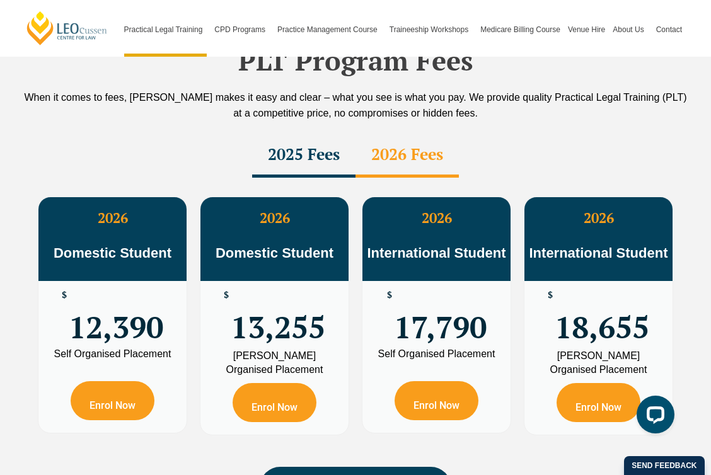
click at [270, 163] on div "2025 Fees" at bounding box center [303, 156] width 103 height 44
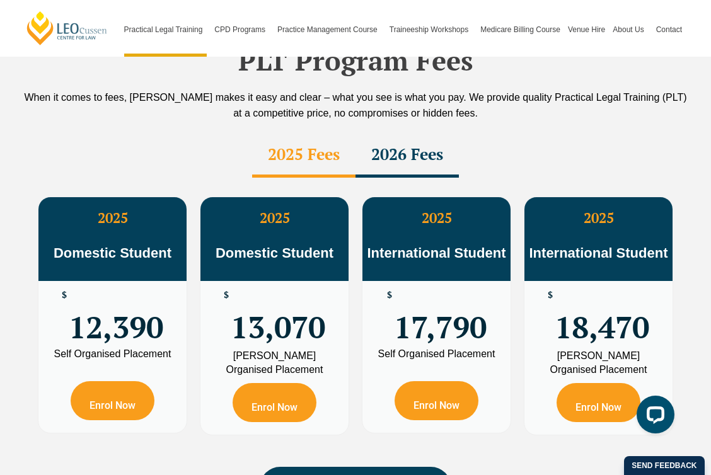
click at [426, 166] on div "2026 Fees" at bounding box center [407, 156] width 103 height 44
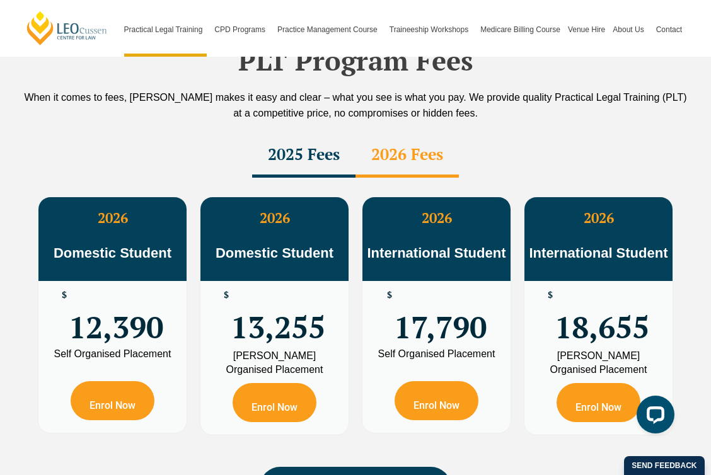
click at [282, 160] on div "2025 Fees" at bounding box center [303, 156] width 103 height 44
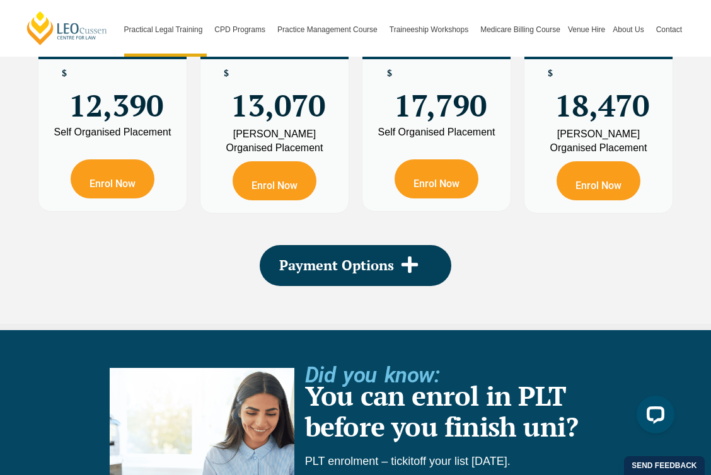
scroll to position [2440, 0]
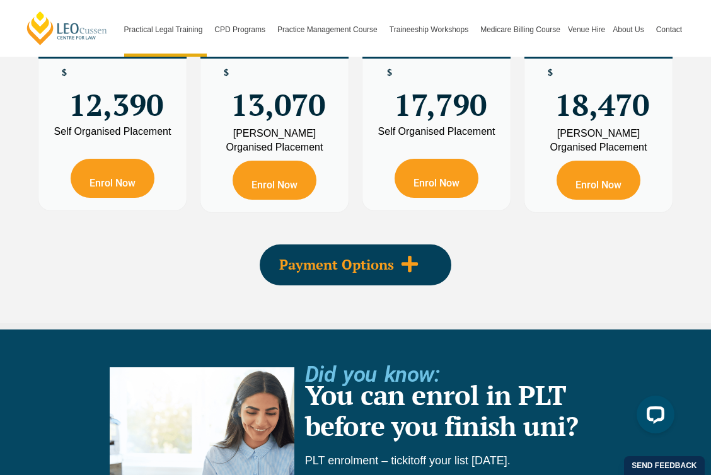
click at [350, 268] on span "Payment Options" at bounding box center [336, 265] width 115 height 14
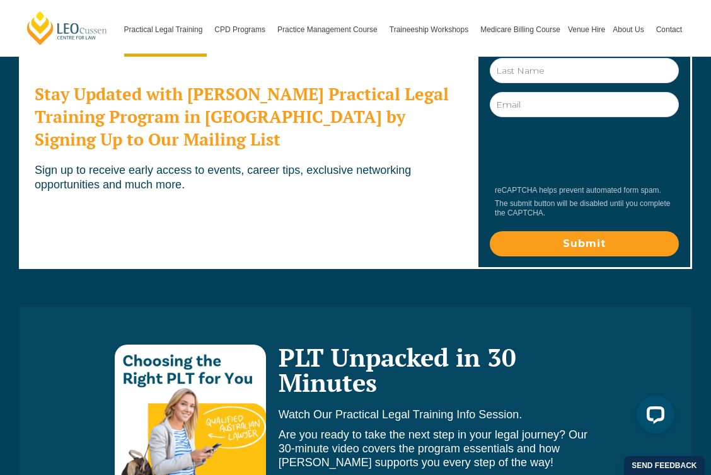
scroll to position [7563, 0]
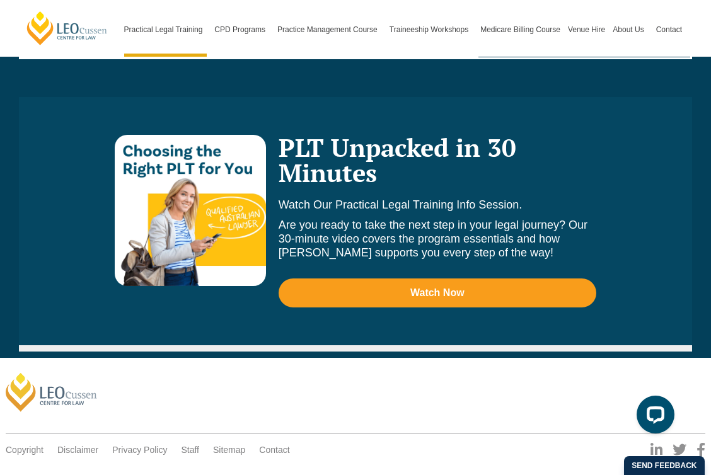
click at [259, 444] on link "Contact" at bounding box center [274, 449] width 30 height 11
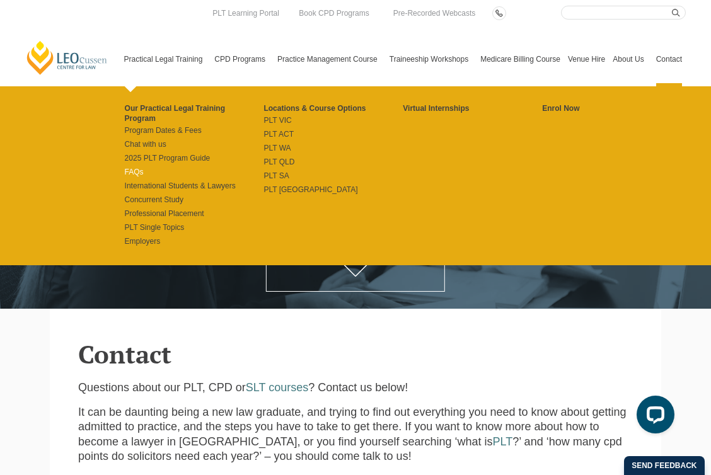
click at [125, 167] on link "FAQs" at bounding box center [194, 172] width 139 height 10
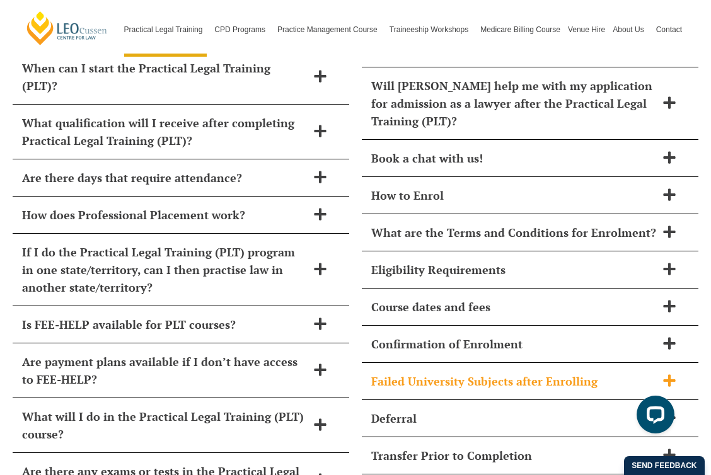
scroll to position [5286, 0]
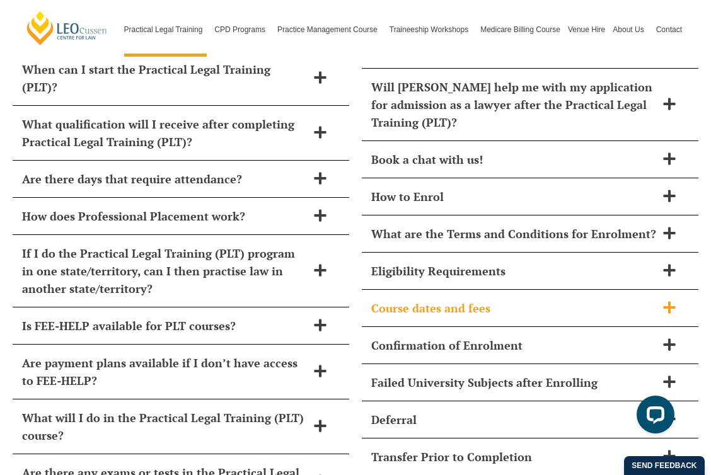
click at [591, 299] on h2 "Course dates and fees" at bounding box center [513, 308] width 285 height 18
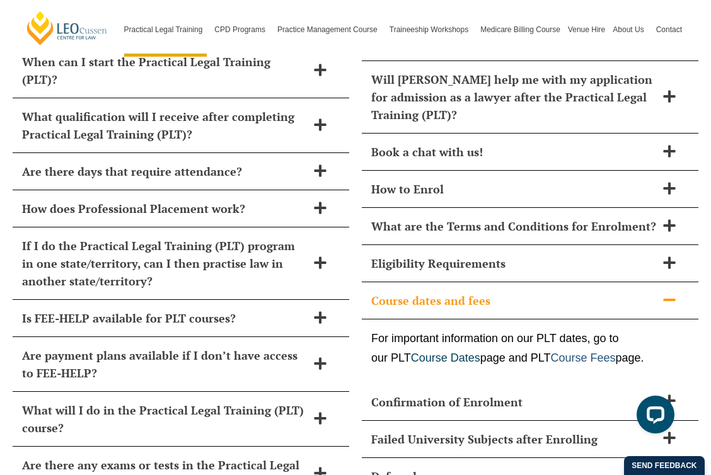
scroll to position [5296, 0]
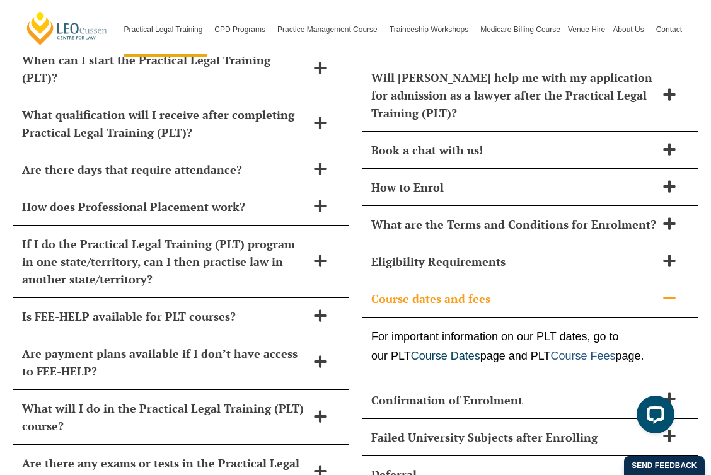
click at [586, 350] on link "Course Fees" at bounding box center [583, 356] width 65 height 13
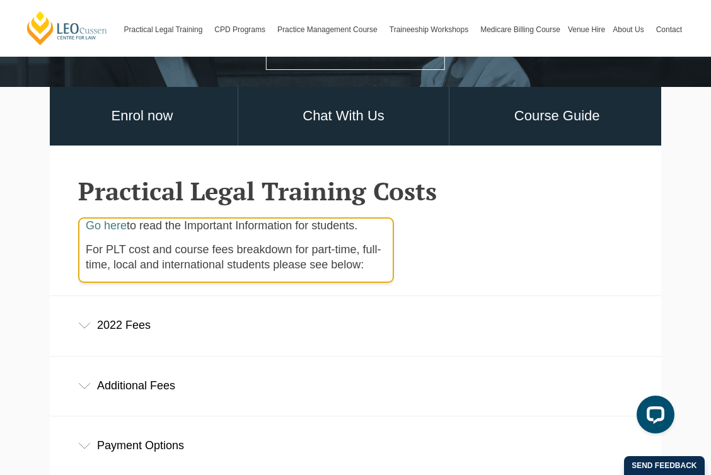
scroll to position [351, 0]
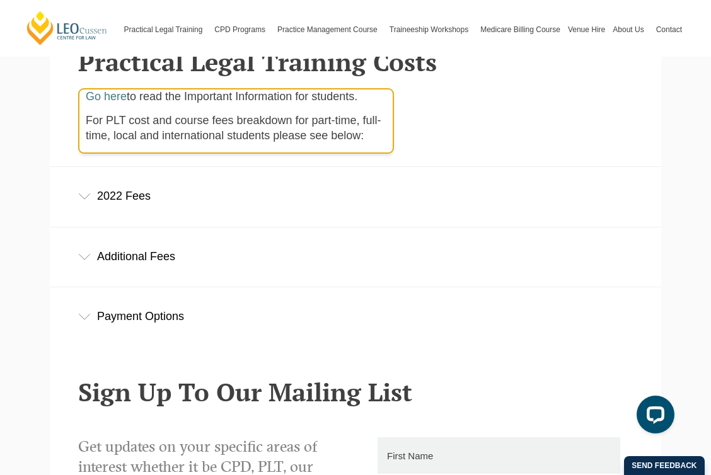
click at [195, 308] on div "Payment Options" at bounding box center [355, 316] width 611 height 59
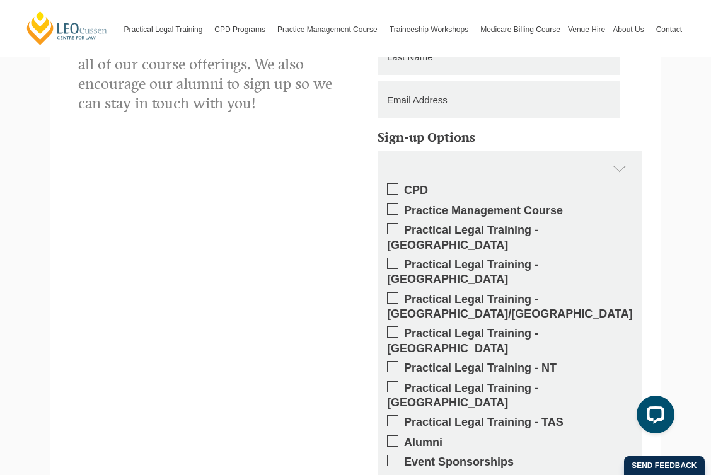
scroll to position [418, 0]
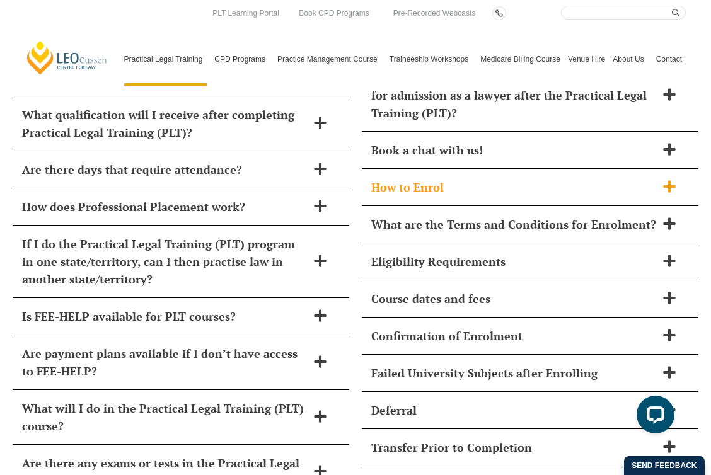
click at [469, 178] on h2 "How to Enrol" at bounding box center [513, 187] width 285 height 18
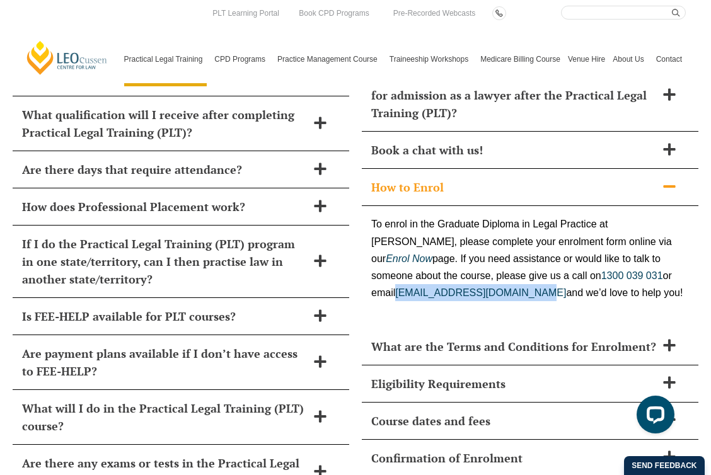
drag, startPoint x: 397, startPoint y: 256, endPoint x: 532, endPoint y: 258, distance: 134.9
click at [532, 258] on div "To enrol in the Graduate Diploma in Legal Practice at [PERSON_NAME], please com…" at bounding box center [530, 267] width 337 height 122
copy link "[EMAIL_ADDRESS][DOMAIN_NAME]"
